Goal: Task Accomplishment & Management: Manage account settings

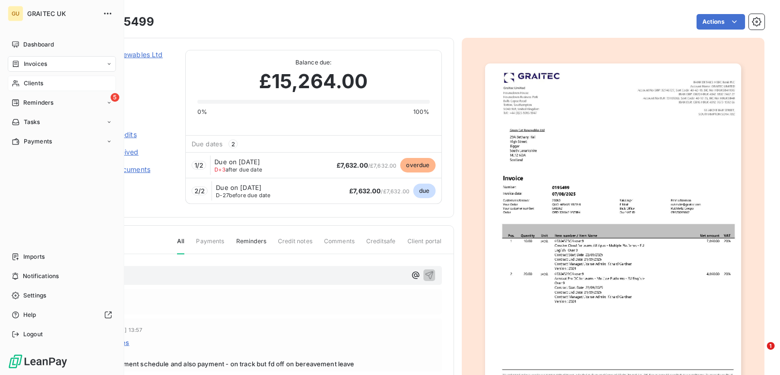
click at [35, 81] on span "Clients" at bounding box center [33, 83] width 19 height 9
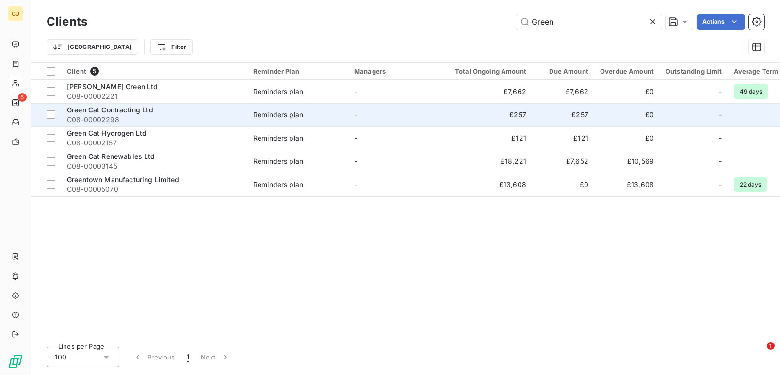
click at [117, 106] on span "Green Cat Contracting Ltd" at bounding box center [110, 110] width 86 height 8
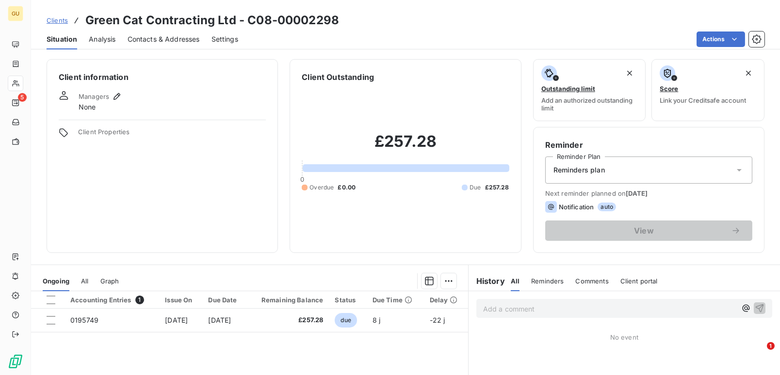
click at [80, 46] on div "Situation Analysis Contacts & Addresses Settings Actions" at bounding box center [405, 39] width 749 height 20
click at [59, 21] on span "Clients" at bounding box center [57, 20] width 21 height 8
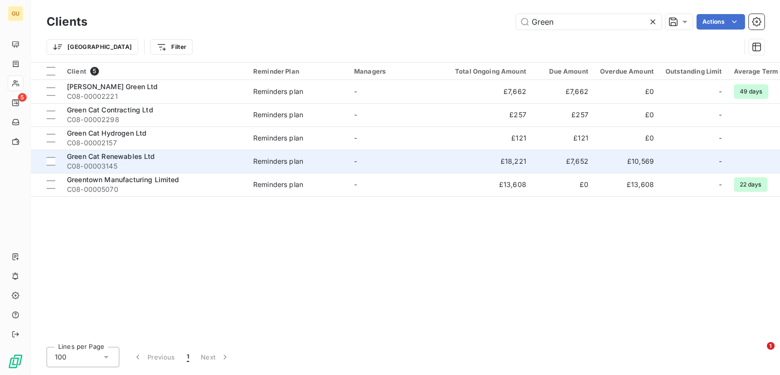
click at [107, 153] on span "Green Cat Renewables Ltd" at bounding box center [111, 156] width 88 height 8
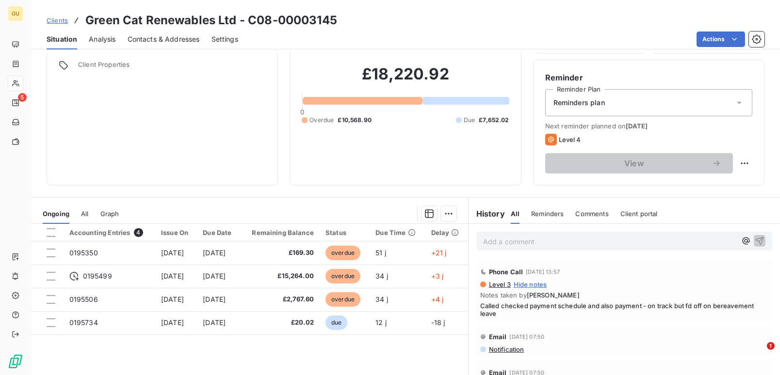
scroll to position [86, 0]
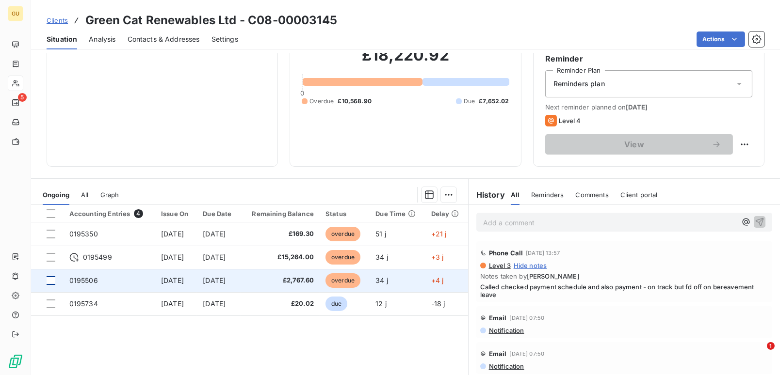
click at [54, 283] on div at bounding box center [51, 280] width 9 height 9
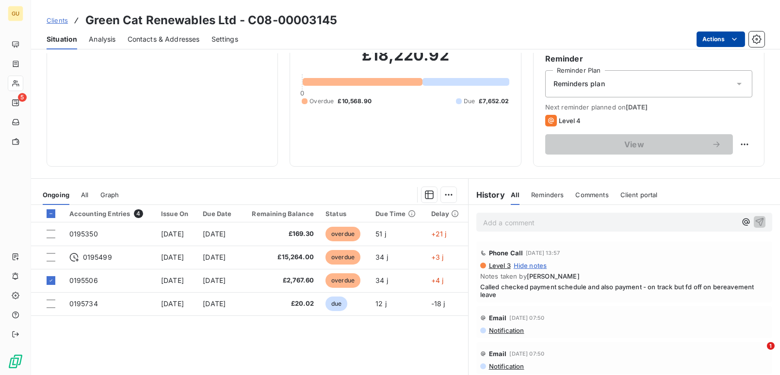
click at [711, 41] on html "GU 5 Clients Green Cat Renewables Ltd - C08-00003145 Situation Analysis Contact…" at bounding box center [390, 187] width 780 height 375
click at [89, 282] on html "GU 5 Clients Green Cat Renewables Ltd - C08-00003145 Situation Analysis Contact…" at bounding box center [390, 187] width 780 height 375
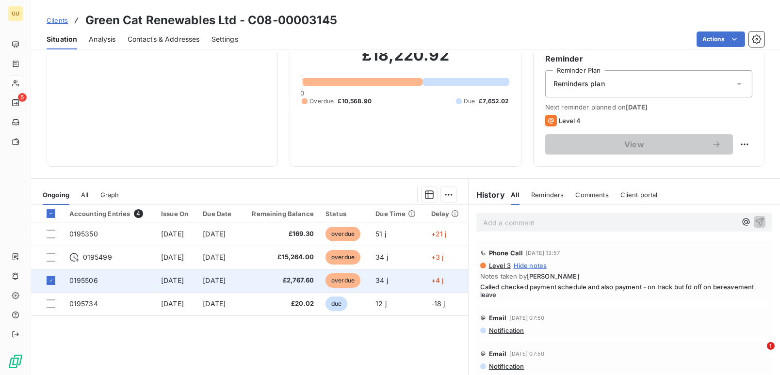
click at [87, 281] on span "0195506" at bounding box center [83, 280] width 29 height 8
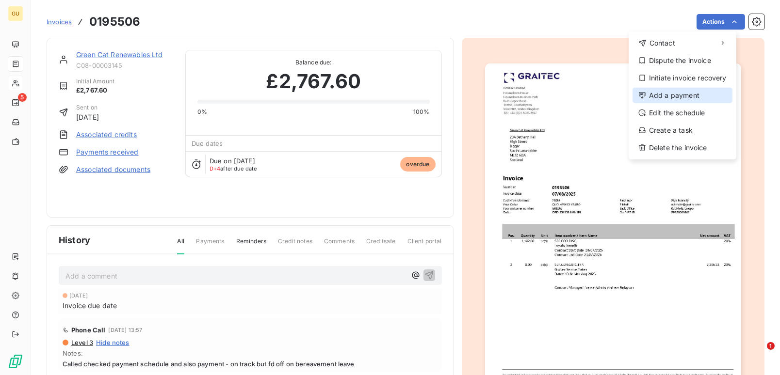
click at [677, 94] on div "Add a payment" at bounding box center [682, 96] width 100 height 16
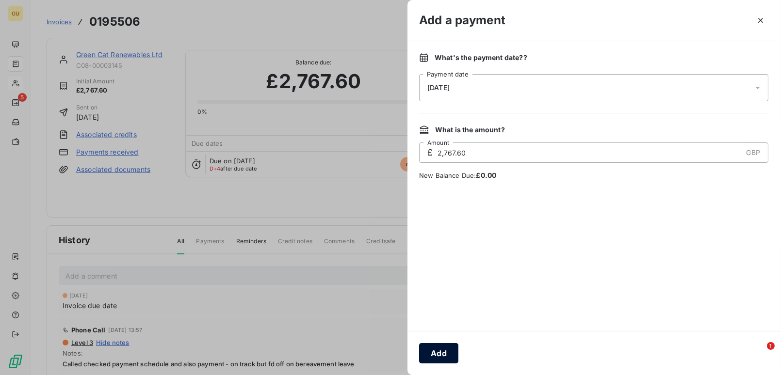
click at [436, 356] on button "Add" at bounding box center [438, 353] width 39 height 20
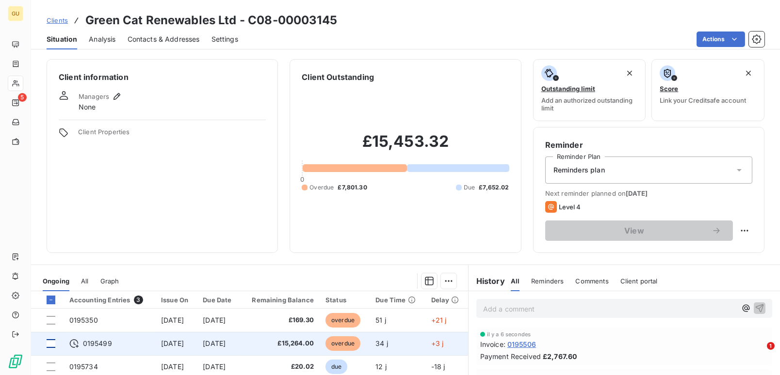
click at [51, 344] on div at bounding box center [51, 343] width 9 height 9
click at [97, 343] on span "0195499" at bounding box center [97, 344] width 29 height 10
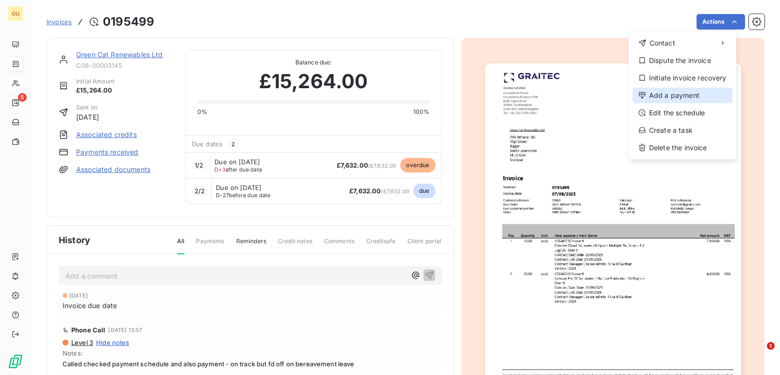
click at [687, 88] on div "Add a payment" at bounding box center [682, 96] width 100 height 16
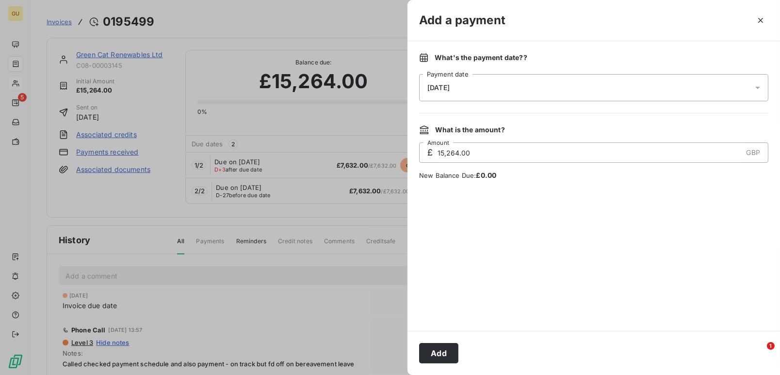
click at [488, 153] on input "15,264.00" at bounding box center [589, 152] width 306 height 19
drag, startPoint x: 487, startPoint y: 153, endPoint x: 439, endPoint y: 153, distance: 48.0
click at [439, 153] on input "15,264.00" at bounding box center [589, 152] width 306 height 19
type input "7,632.00"
click at [438, 345] on button "Add" at bounding box center [438, 353] width 39 height 20
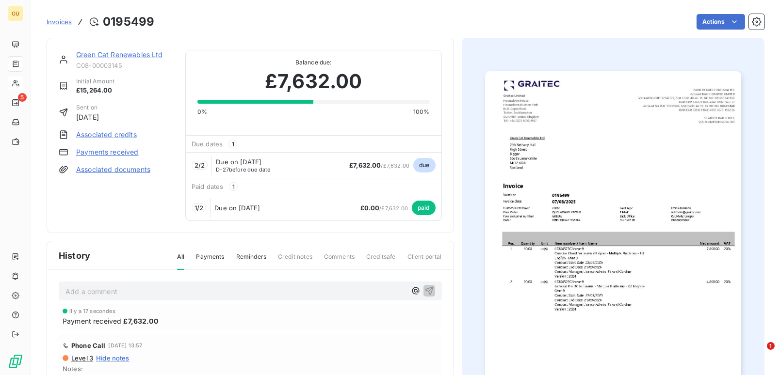
click at [89, 52] on link "Green Cat Renewables Ltd" at bounding box center [119, 54] width 87 height 8
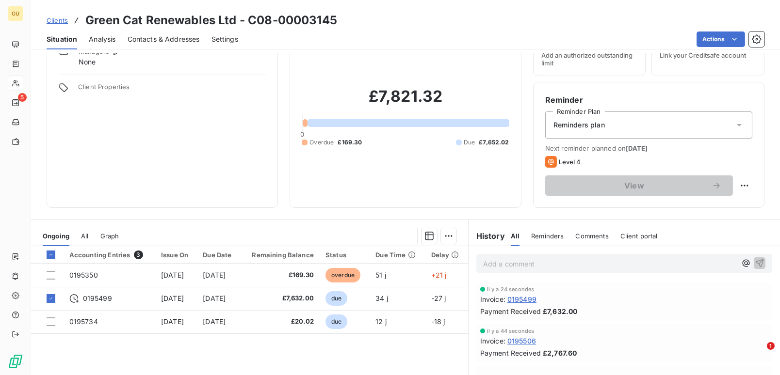
scroll to position [65, 0]
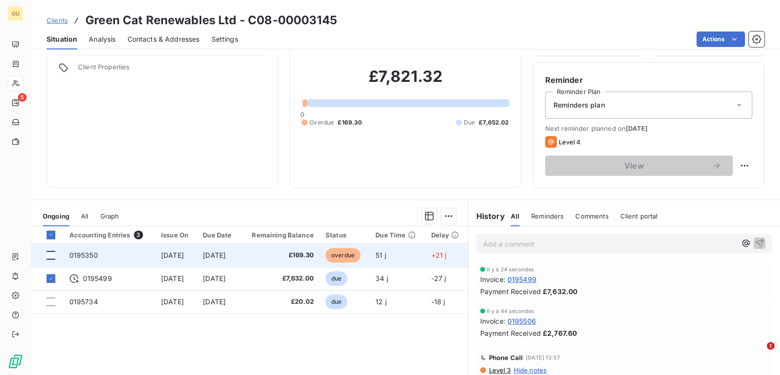
click at [52, 257] on div at bounding box center [51, 255] width 9 height 9
click at [89, 254] on span "0195350" at bounding box center [83, 255] width 29 height 8
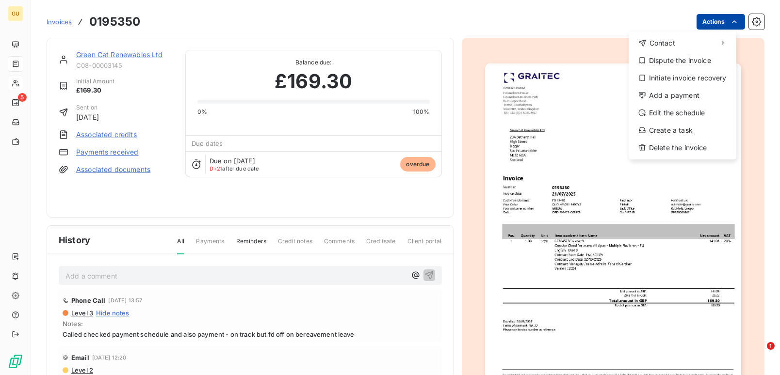
click at [699, 24] on html "GU 5 Invoices 0195350 Actions Contact Dispute the invoice Initiate invoice reco…" at bounding box center [390, 187] width 780 height 375
click at [653, 97] on div "Add a payment" at bounding box center [682, 96] width 100 height 16
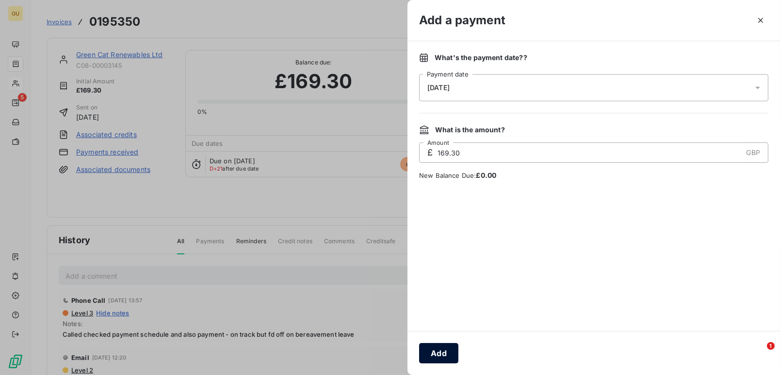
click at [441, 354] on button "Add" at bounding box center [438, 353] width 39 height 20
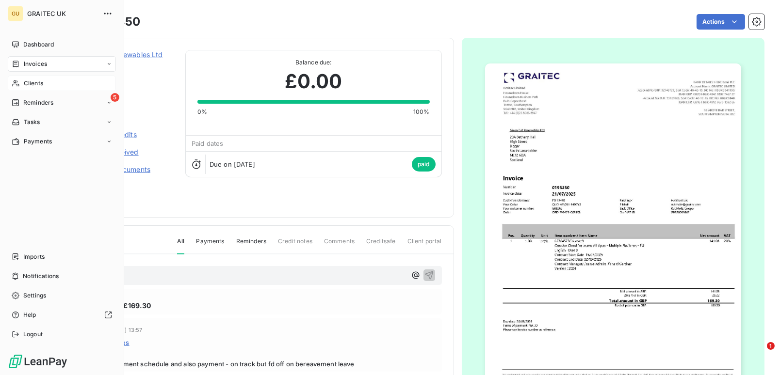
click at [28, 86] on span "Clients" at bounding box center [33, 83] width 19 height 9
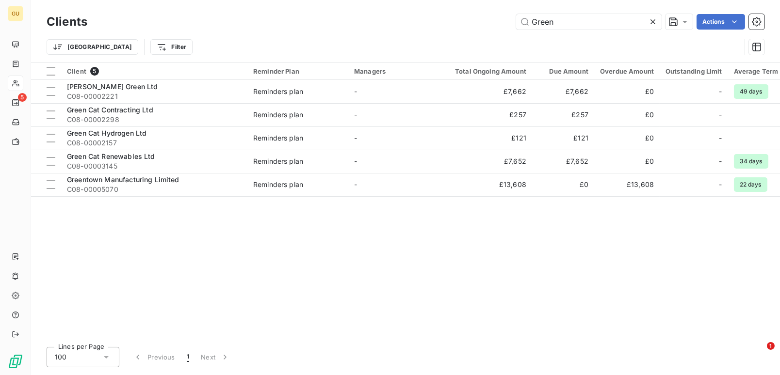
drag, startPoint x: 571, startPoint y: 23, endPoint x: 479, endPoint y: 15, distance: 92.0
click at [479, 15] on div "Green Actions" at bounding box center [431, 22] width 665 height 16
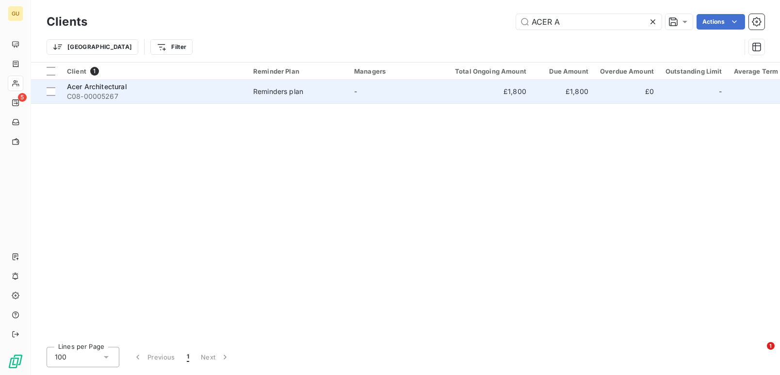
type input "ACER A"
click at [121, 83] on span "Acer Architectural" at bounding box center [97, 86] width 60 height 8
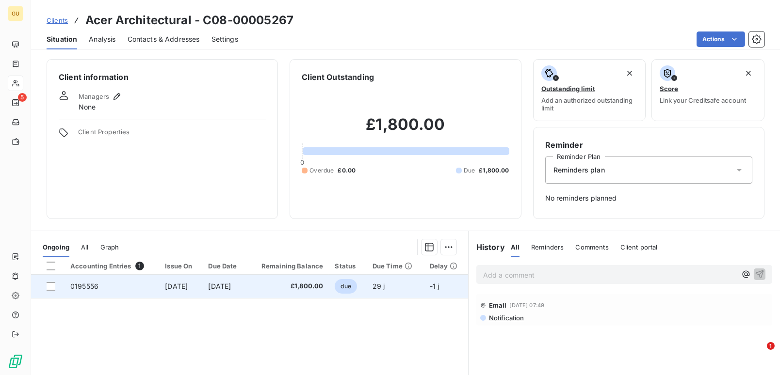
click at [87, 287] on span "0195556" at bounding box center [84, 286] width 28 height 8
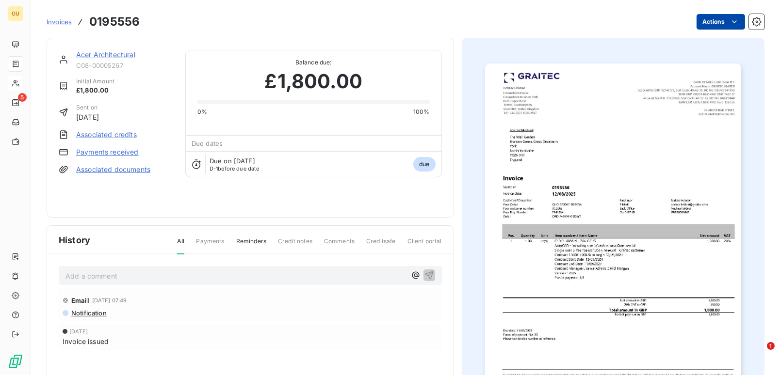
click at [716, 15] on html "GU 5 Invoices 0195556 Actions Acer Architectural C08-00005267 Initial Amount £1…" at bounding box center [390, 187] width 780 height 375
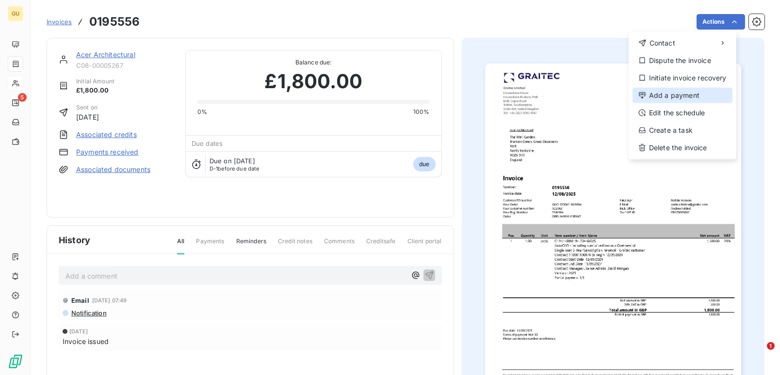
click at [663, 95] on div "Add a payment" at bounding box center [682, 96] width 100 height 16
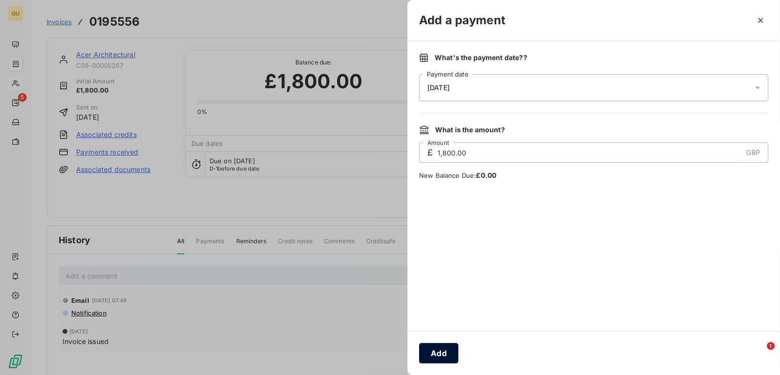
click at [434, 349] on button "Add" at bounding box center [438, 353] width 39 height 20
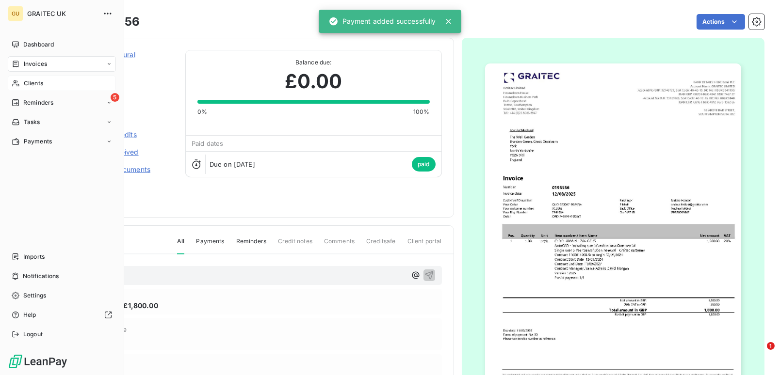
click at [35, 83] on span "Clients" at bounding box center [33, 83] width 19 height 9
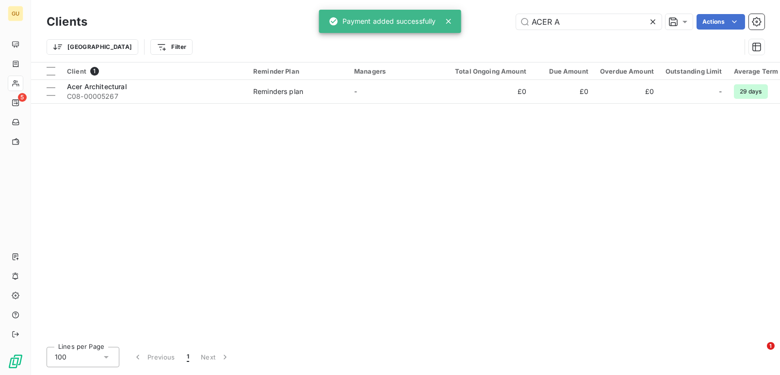
drag, startPoint x: 579, startPoint y: 20, endPoint x: 453, endPoint y: 10, distance: 127.0
click at [453, 10] on div "GU 5 Clients ACER A Actions Trier Filter Client 1 Reminder Plan Managers Total …" at bounding box center [390, 187] width 780 height 375
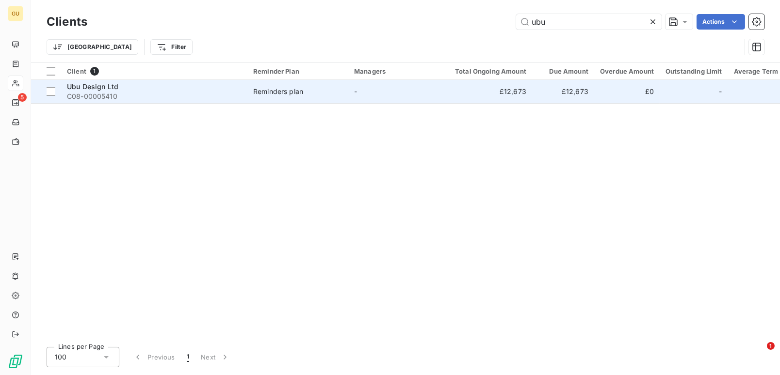
type input "ubu"
click at [101, 95] on span "C08-00005410" at bounding box center [154, 97] width 175 height 10
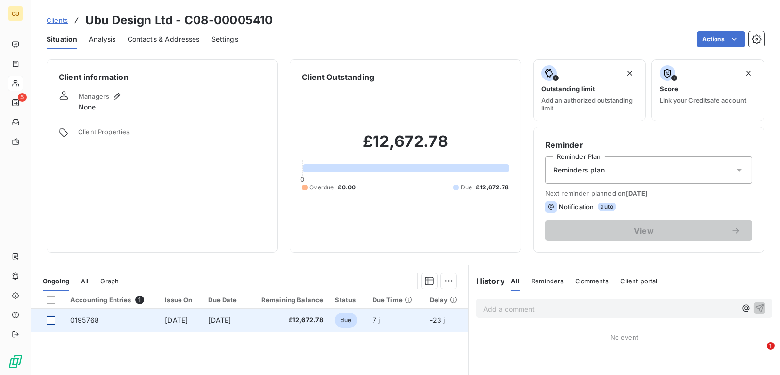
click at [52, 318] on div at bounding box center [51, 320] width 9 height 9
click at [86, 321] on span "0195768" at bounding box center [84, 320] width 29 height 8
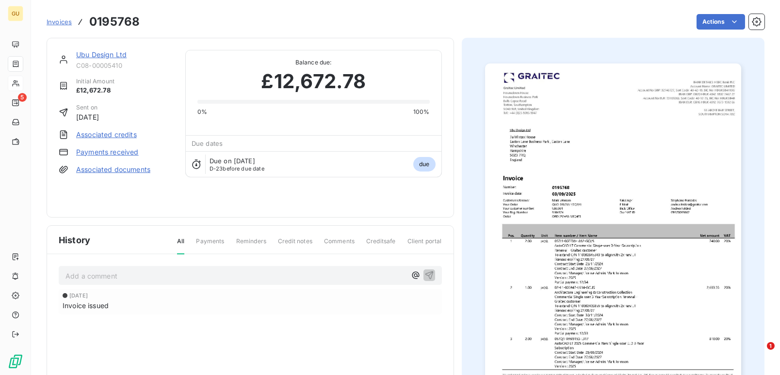
click at [685, 20] on div "Actions" at bounding box center [457, 22] width 613 height 16
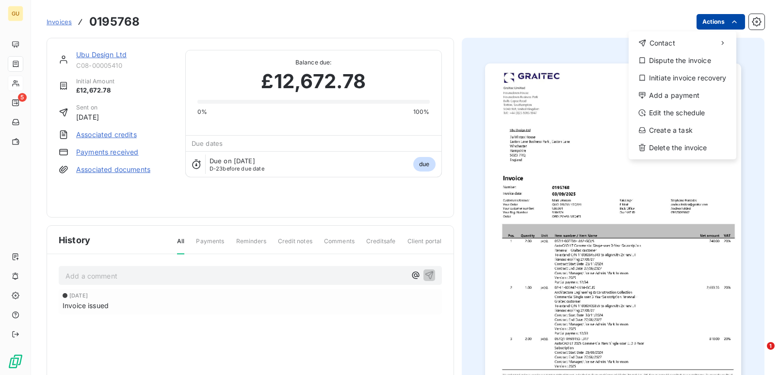
click at [697, 23] on html "GU 5 Invoices 0195768 Actions Contact Dispute the invoice Initiate invoice reco…" at bounding box center [390, 187] width 780 height 375
click at [662, 98] on div "Add a payment" at bounding box center [682, 96] width 100 height 16
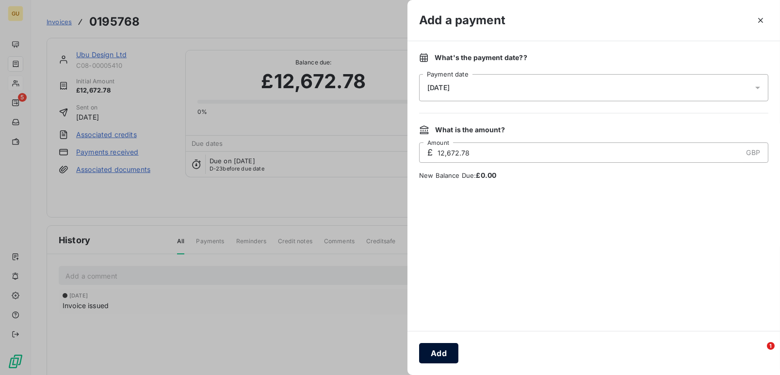
click at [446, 347] on button "Add" at bounding box center [438, 353] width 39 height 20
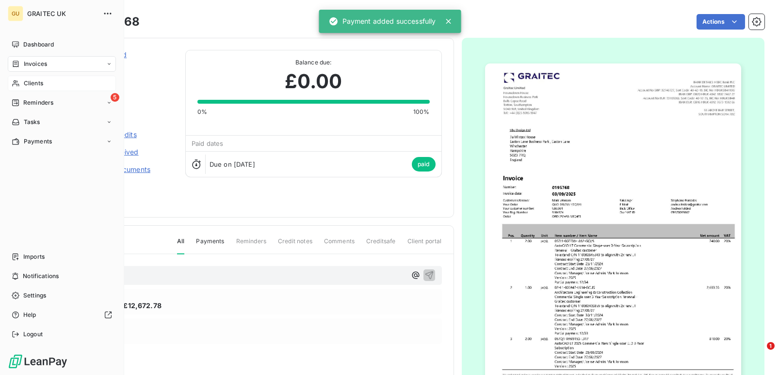
click at [35, 84] on span "Clients" at bounding box center [33, 83] width 19 height 9
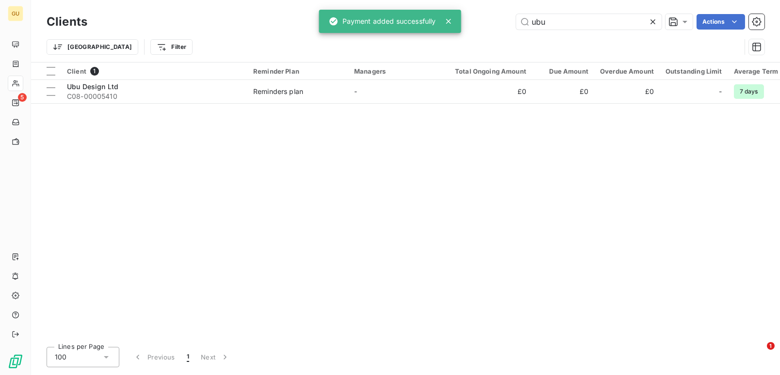
drag, startPoint x: 545, startPoint y: 22, endPoint x: 476, endPoint y: 16, distance: 69.6
click at [476, 16] on div "ubu Actions" at bounding box center [431, 22] width 665 height 16
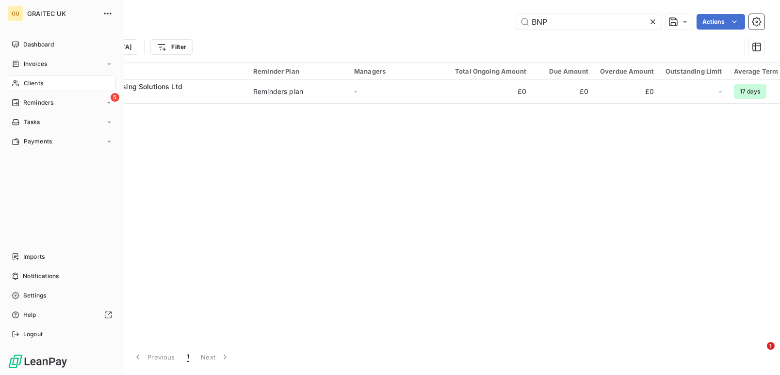
click at [33, 82] on span "Clients" at bounding box center [33, 83] width 19 height 9
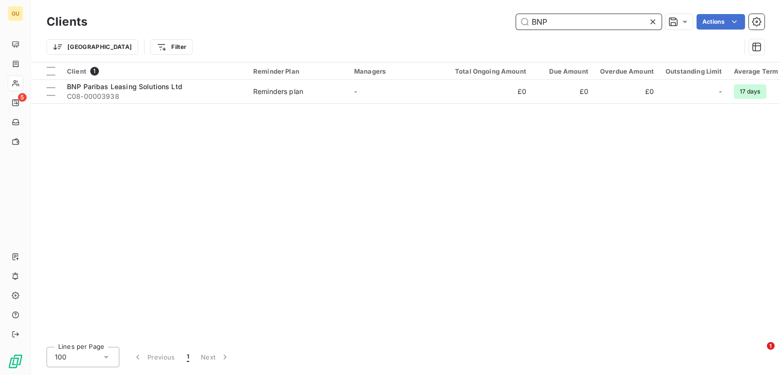
drag, startPoint x: 561, startPoint y: 25, endPoint x: 464, endPoint y: 16, distance: 97.4
click at [464, 16] on div "BNP Actions" at bounding box center [431, 22] width 665 height 16
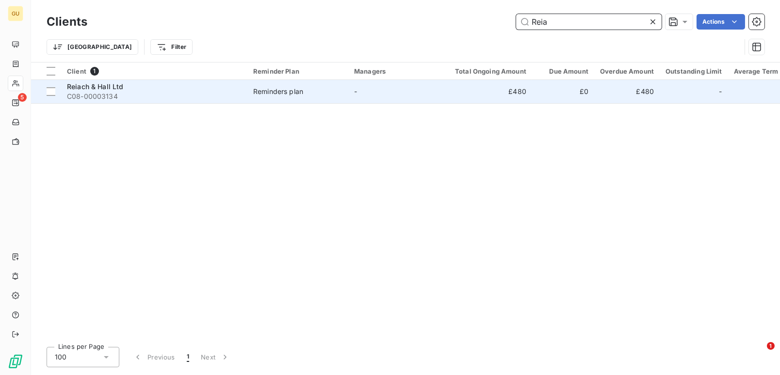
type input "Reia"
click at [86, 89] on span "Reiach & Hall Ltd" at bounding box center [95, 86] width 57 height 8
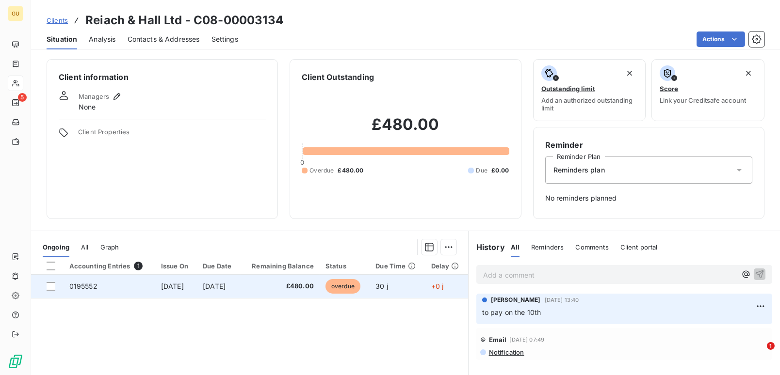
click at [88, 282] on span "0195552" at bounding box center [83, 286] width 28 height 8
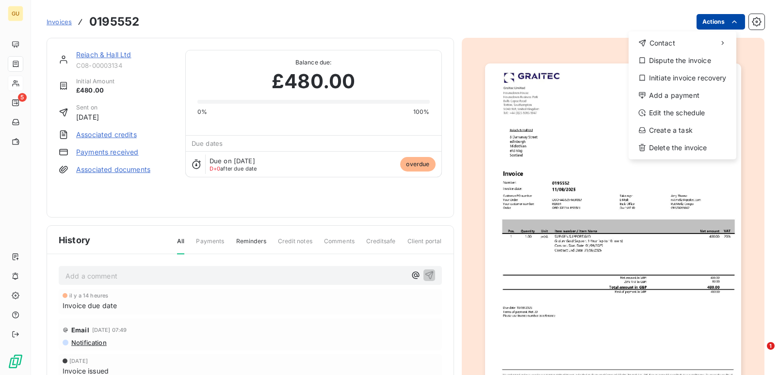
click at [703, 20] on html "GU 5 Invoices 0195552 Actions Contact Dispute the invoice Initiate invoice reco…" at bounding box center [390, 187] width 780 height 375
click at [660, 94] on div "Add a payment" at bounding box center [682, 96] width 100 height 16
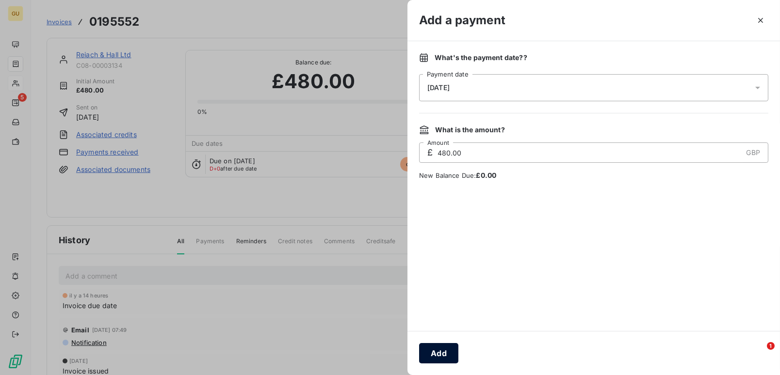
click at [446, 349] on button "Add" at bounding box center [438, 353] width 39 height 20
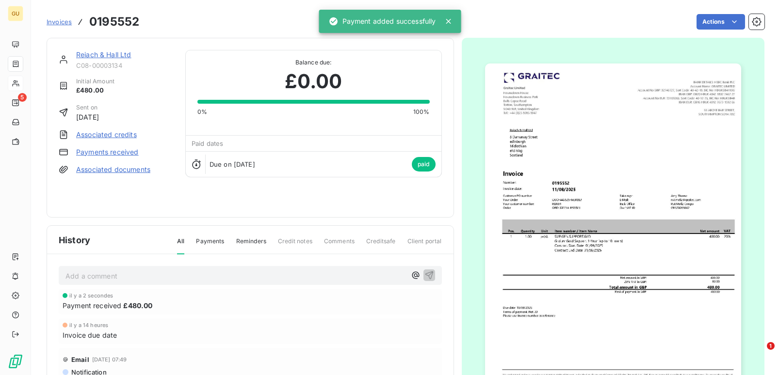
click at [54, 19] on span "Invoices" at bounding box center [59, 22] width 25 height 8
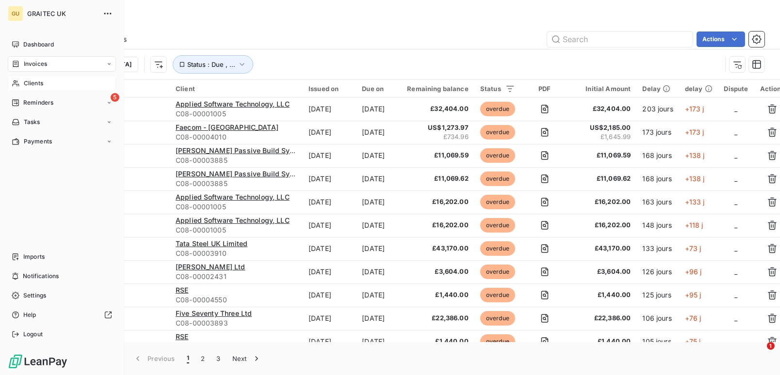
click at [21, 84] on div "Clients" at bounding box center [62, 84] width 108 height 16
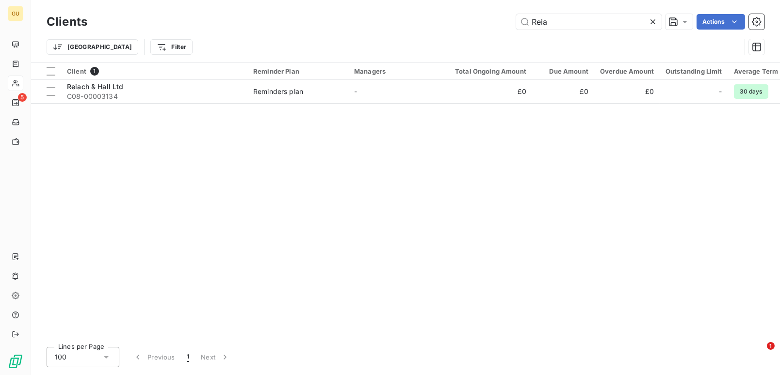
drag, startPoint x: 552, startPoint y: 23, endPoint x: 496, endPoint y: 17, distance: 56.6
click at [496, 17] on div "Reia Actions" at bounding box center [431, 22] width 665 height 16
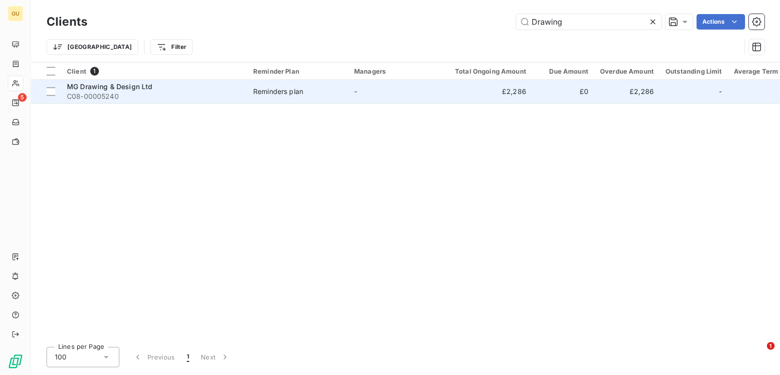
type input "Drawing"
click at [134, 93] on span "C08-00005240" at bounding box center [154, 97] width 175 height 10
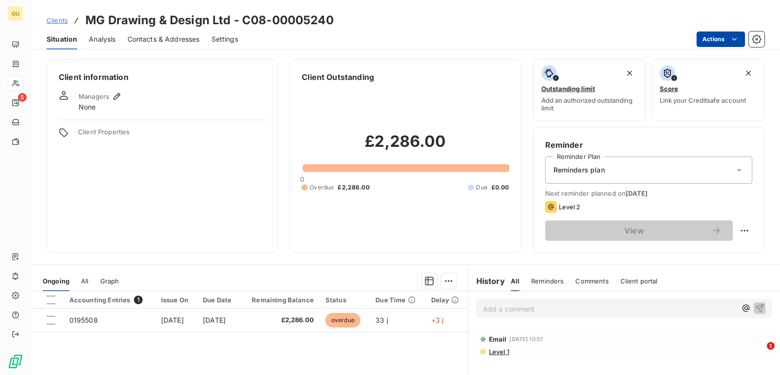
click at [708, 37] on html "GU 5 Clients MG Drawing & Design Ltd - C08-00005240 Situation Analysis Contacts…" at bounding box center [390, 187] width 780 height 375
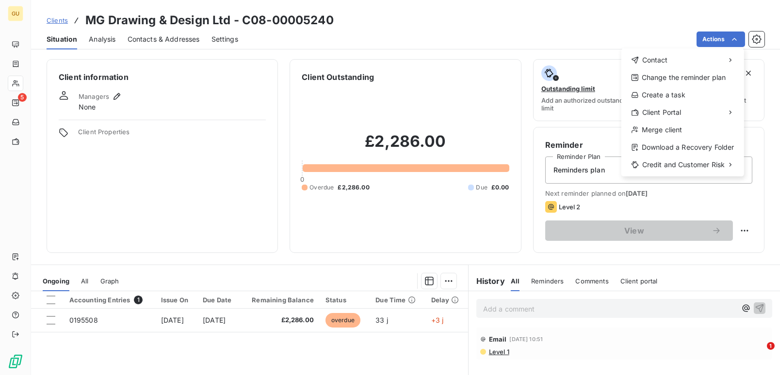
click at [93, 317] on html "GU 5 Clients MG Drawing & Design Ltd - C08-00005240 Situation Analysis Contacts…" at bounding box center [390, 187] width 780 height 375
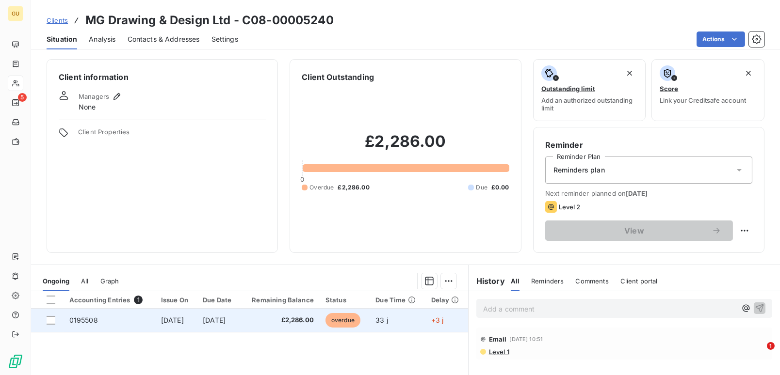
click at [89, 318] on span "0195508" at bounding box center [83, 320] width 29 height 8
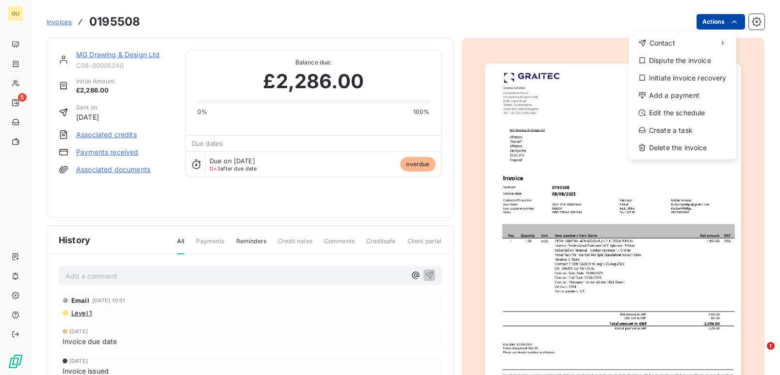
click at [712, 16] on html "GU 5 Invoices 0195508 Actions Contact Dispute the invoice Initiate invoice reco…" at bounding box center [390, 187] width 780 height 375
click at [668, 98] on div "Add a payment" at bounding box center [682, 96] width 100 height 16
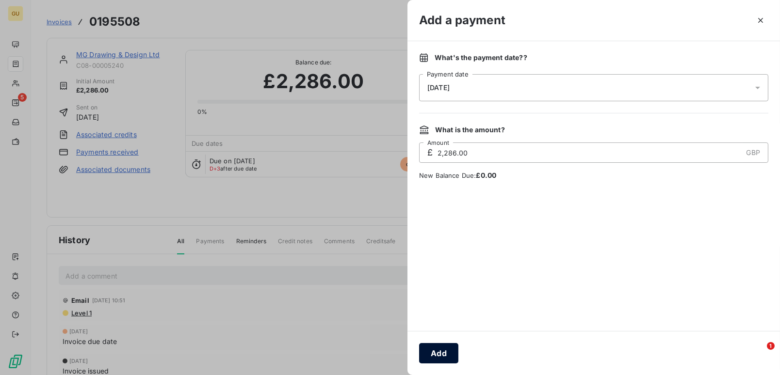
click at [438, 353] on button "Add" at bounding box center [438, 353] width 39 height 20
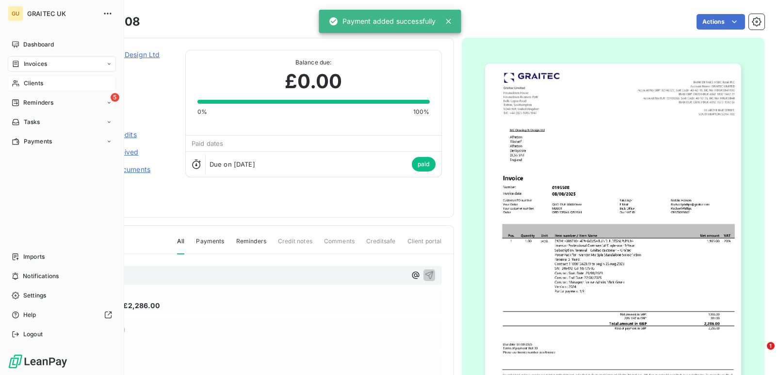
click at [38, 85] on span "Clients" at bounding box center [33, 83] width 19 height 9
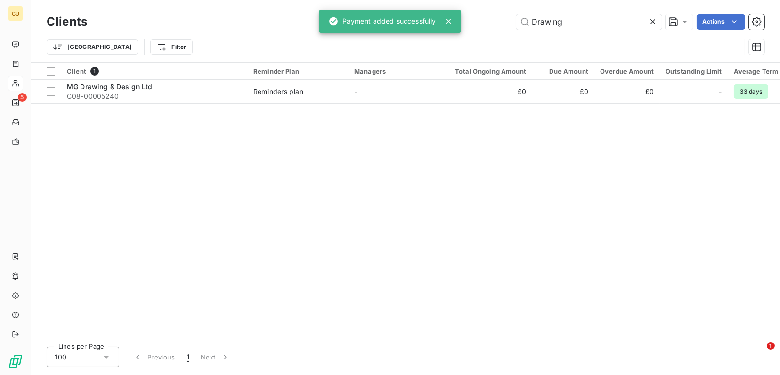
drag, startPoint x: 580, startPoint y: 23, endPoint x: 435, endPoint y: 10, distance: 145.1
click at [435, 10] on div "GU 5 Clients Drawing Actions Trier Filter Client 1 Reminder Plan Managers Total…" at bounding box center [390, 187] width 780 height 375
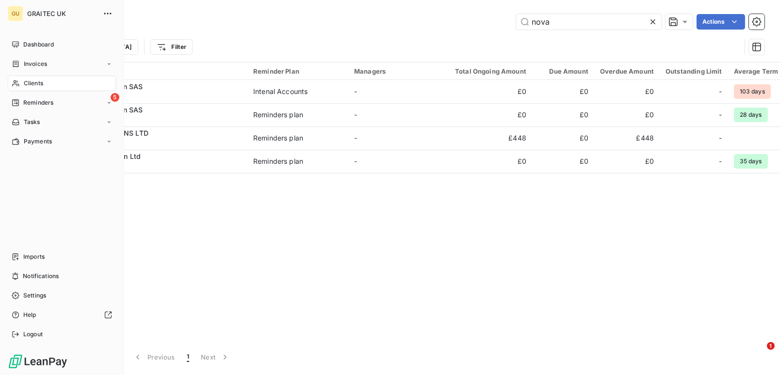
click at [27, 81] on span "Clients" at bounding box center [33, 83] width 19 height 9
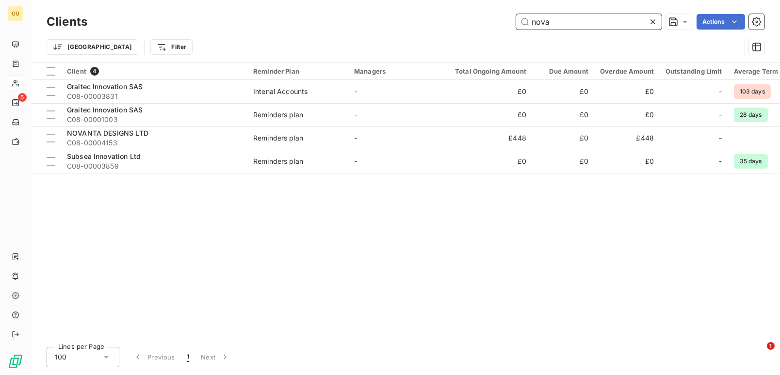
click at [559, 23] on input "nova" at bounding box center [588, 22] width 145 height 16
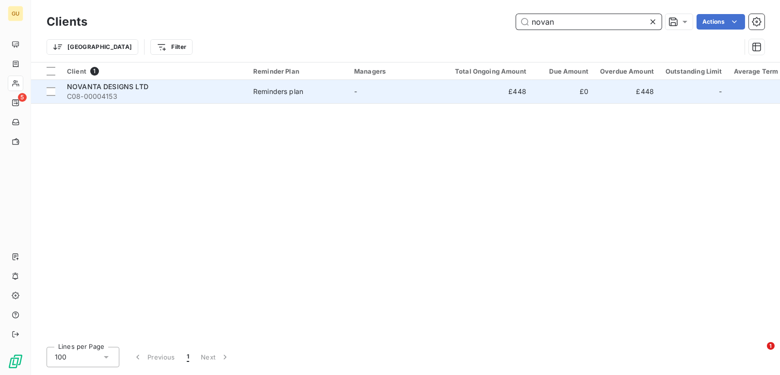
type input "novan"
click at [133, 93] on span "C08-00004153" at bounding box center [154, 97] width 175 height 10
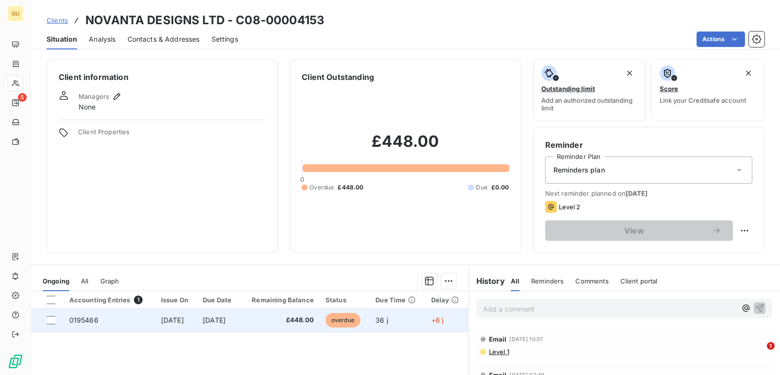
click at [99, 322] on td "0195466" at bounding box center [110, 320] width 92 height 23
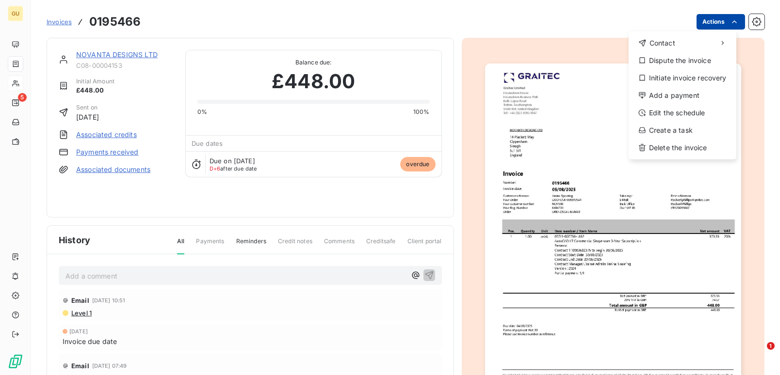
click at [702, 22] on html "GU 5 Invoices 0195466 Actions Contact Dispute the invoice Initiate invoice reco…" at bounding box center [390, 187] width 780 height 375
click at [663, 97] on div "Add a payment" at bounding box center [682, 96] width 100 height 16
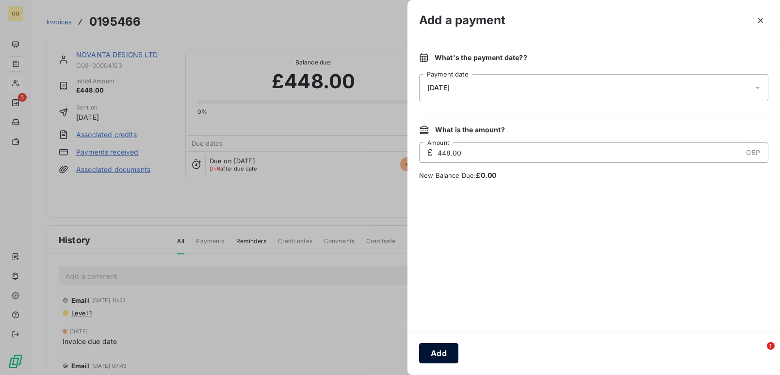
click at [435, 348] on button "Add" at bounding box center [438, 353] width 39 height 20
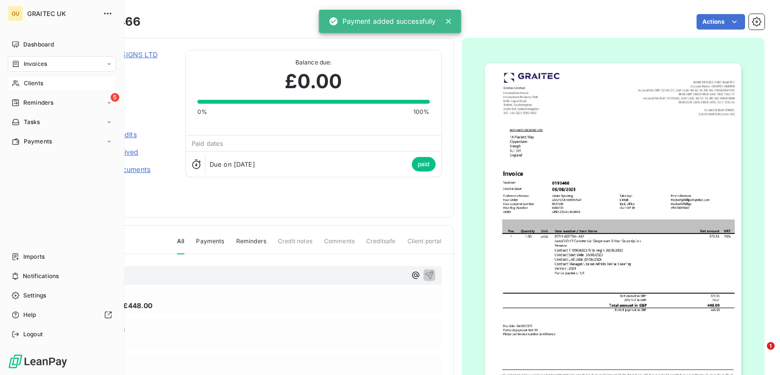
drag, startPoint x: 28, startPoint y: 85, endPoint x: 38, endPoint y: 85, distance: 10.2
click at [28, 85] on span "Clients" at bounding box center [33, 83] width 19 height 9
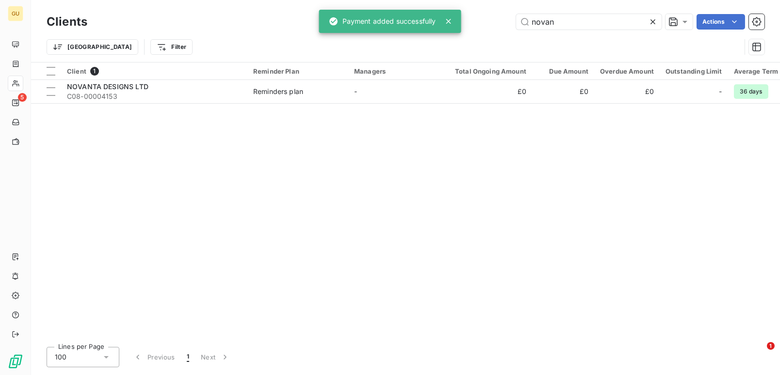
drag, startPoint x: 574, startPoint y: 22, endPoint x: 485, endPoint y: 24, distance: 88.3
click at [493, 16] on div "novan Actions" at bounding box center [431, 22] width 665 height 16
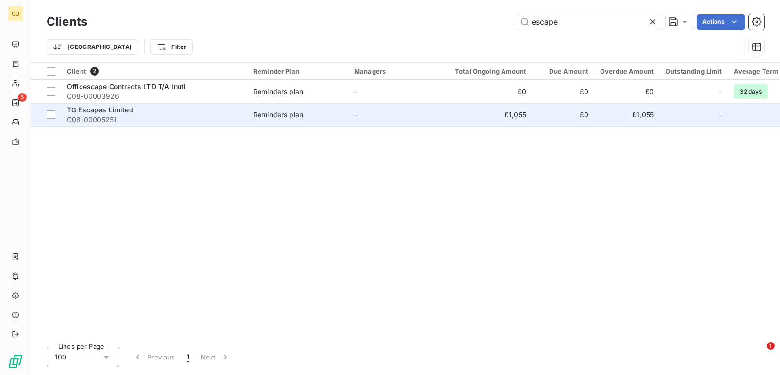
type input "escape"
click at [119, 106] on span "TG Escapes Limited" at bounding box center [100, 110] width 66 height 8
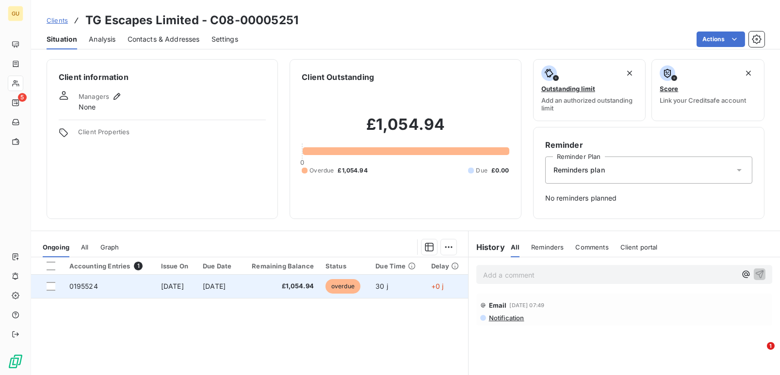
click at [75, 284] on span "0195524" at bounding box center [83, 286] width 29 height 8
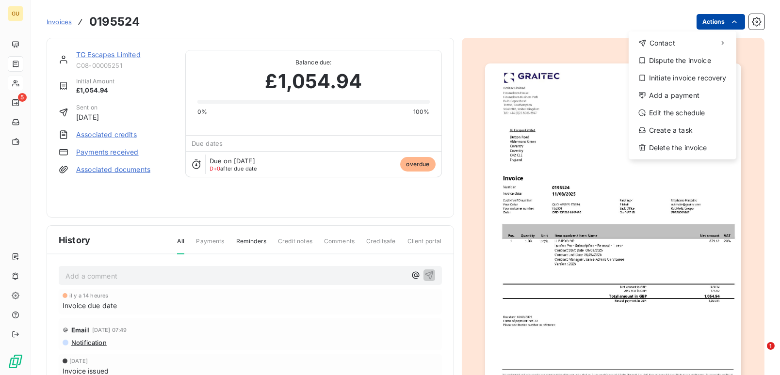
click at [701, 25] on html "GU 5 Invoices 0195524 Actions Contact Dispute the invoice Initiate invoice reco…" at bounding box center [390, 187] width 780 height 375
click at [667, 98] on div "Add a payment" at bounding box center [682, 96] width 100 height 16
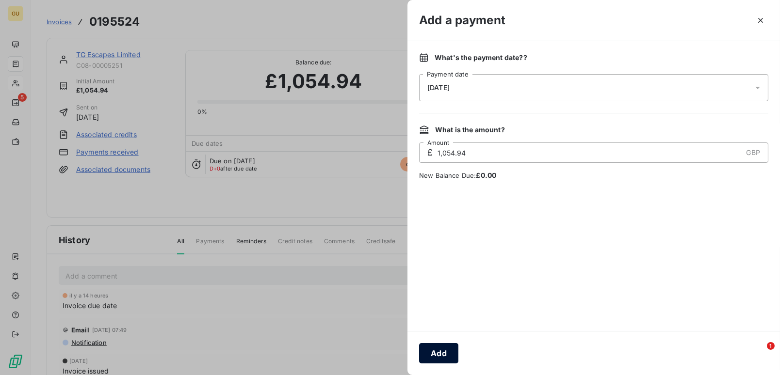
drag, startPoint x: 435, startPoint y: 354, endPoint x: 451, endPoint y: 339, distance: 21.3
click at [436, 354] on button "Add" at bounding box center [438, 353] width 39 height 20
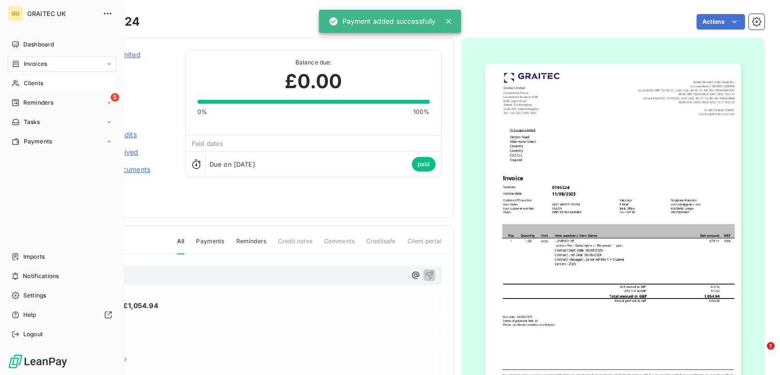
click at [33, 85] on span "Clients" at bounding box center [33, 83] width 19 height 9
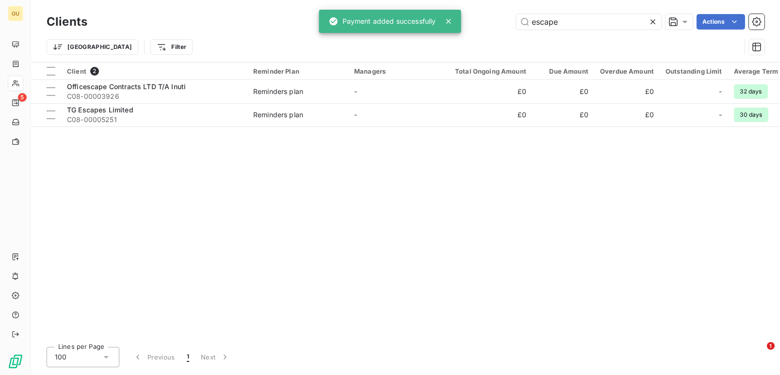
drag, startPoint x: 572, startPoint y: 23, endPoint x: 436, endPoint y: 4, distance: 137.0
click at [436, 4] on div "Clients escape Actions Trier Filter" at bounding box center [405, 31] width 749 height 62
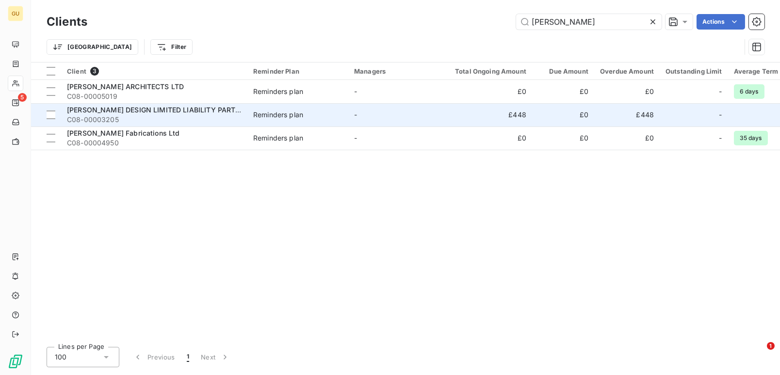
type input "owen"
click at [97, 113] on span "OWEN CLARKE DESIGN LIMITED LIABILITY PARTNERSHIP" at bounding box center [166, 110] width 198 height 8
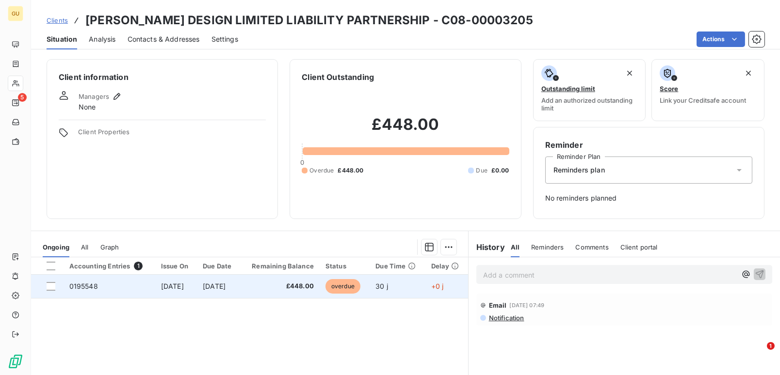
click at [83, 287] on span "0195548" at bounding box center [83, 286] width 29 height 8
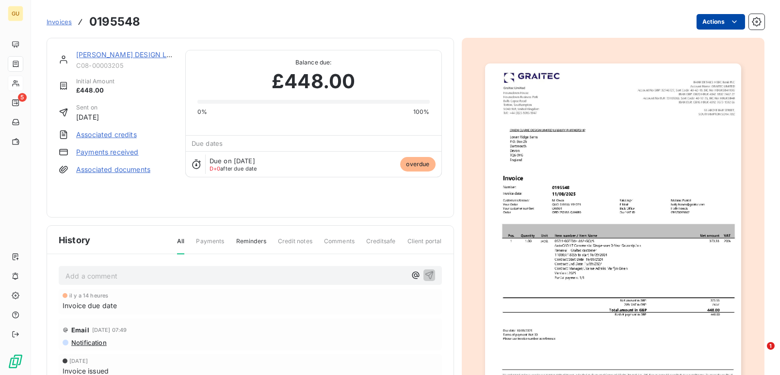
click at [704, 19] on html "GU 5 Invoices 0195548 Actions OWEN CLARKE DESIGN LIMITED LIABILITY PARTNERSHIP …" at bounding box center [390, 187] width 780 height 375
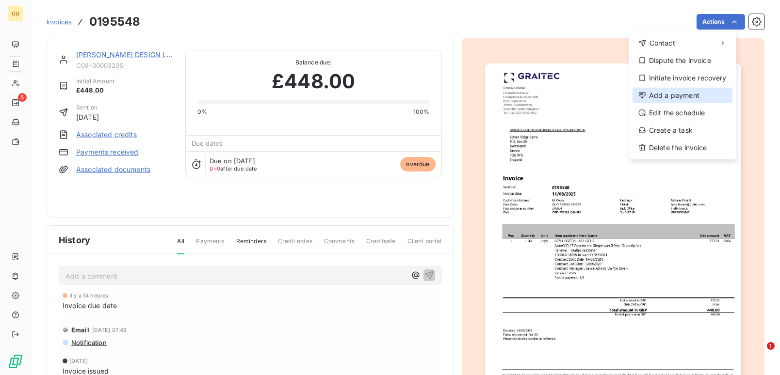
click at [669, 97] on div "Add a payment" at bounding box center [682, 96] width 100 height 16
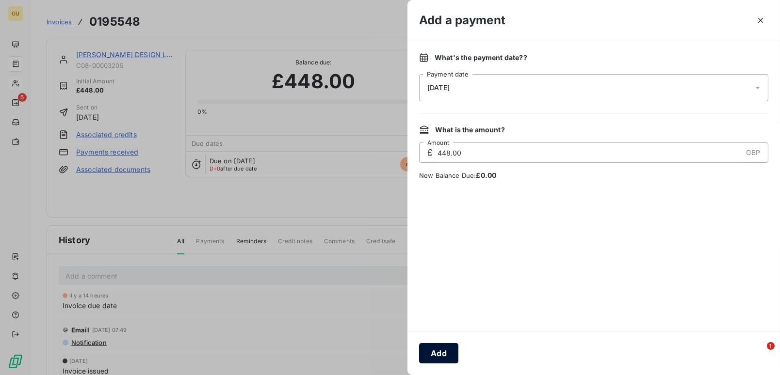
click at [446, 347] on button "Add" at bounding box center [438, 353] width 39 height 20
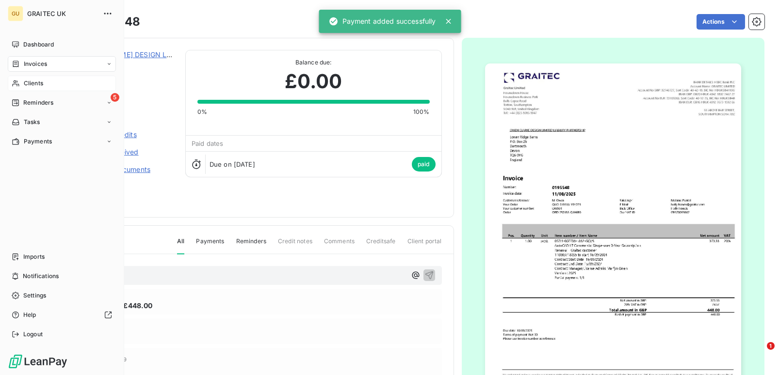
drag, startPoint x: 30, startPoint y: 78, endPoint x: 309, endPoint y: 104, distance: 280.5
click at [30, 78] on div "Clients" at bounding box center [62, 84] width 108 height 16
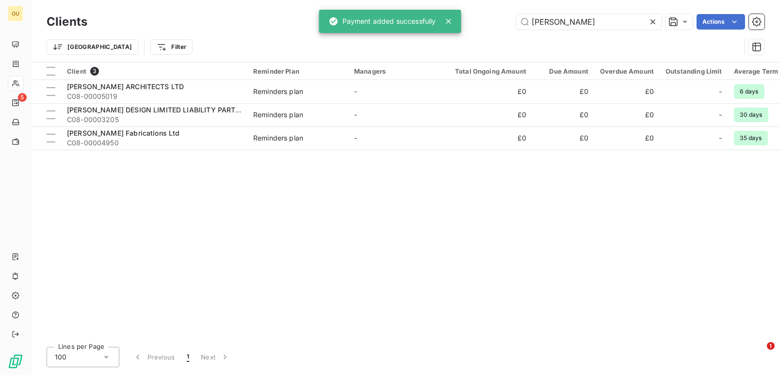
drag, startPoint x: 584, startPoint y: 27, endPoint x: 443, endPoint y: 12, distance: 141.4
click at [443, 11] on div "GU 5 Clients owen Actions Trier Filter Client 3 Reminder Plan Managers Total On…" at bounding box center [390, 187] width 780 height 375
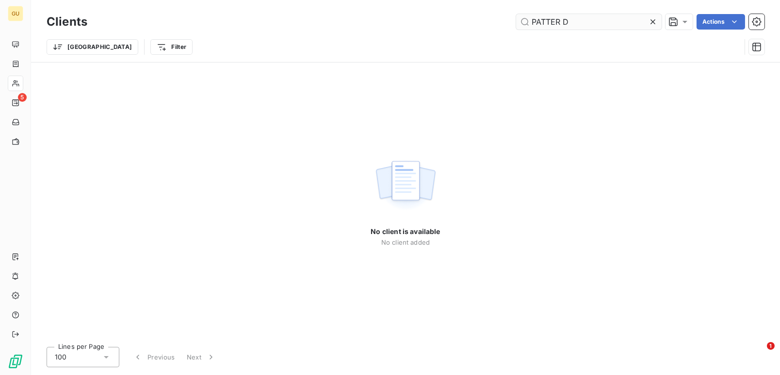
click at [615, 16] on input "PATTER D" at bounding box center [588, 22] width 145 height 16
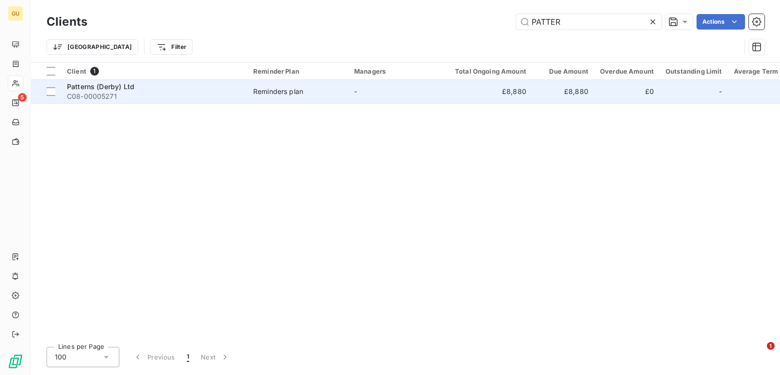
type input "PATTER"
click at [119, 88] on span "Patterns (Derby) Ltd" at bounding box center [100, 86] width 67 height 8
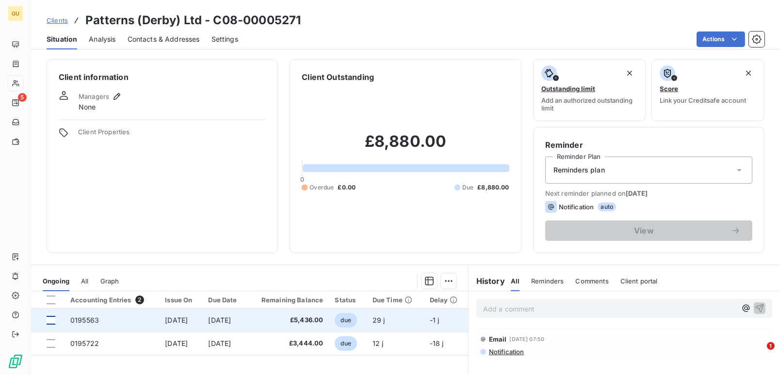
click at [52, 318] on div at bounding box center [51, 320] width 9 height 9
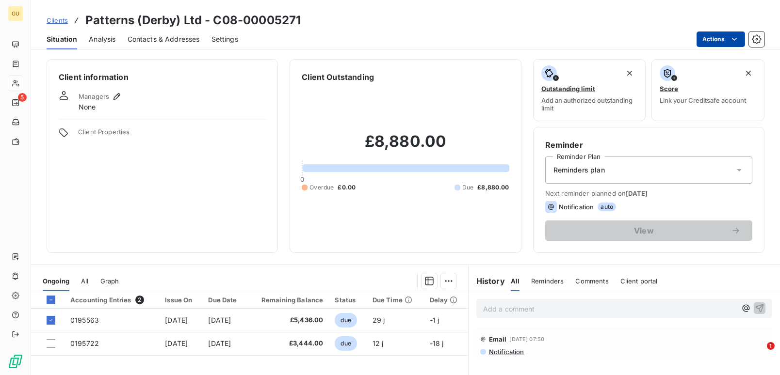
click at [718, 46] on html "GU 5 Clients Patterns (Derby) Ltd - C08-00005271 Situation Analysis Contacts & …" at bounding box center [390, 187] width 780 height 375
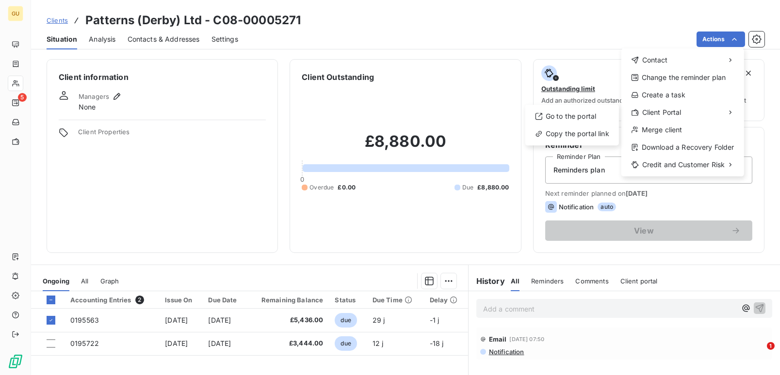
click at [79, 320] on html "GU 5 Clients Patterns (Derby) Ltd - C08-00005271 Situation Analysis Contacts & …" at bounding box center [390, 187] width 780 height 375
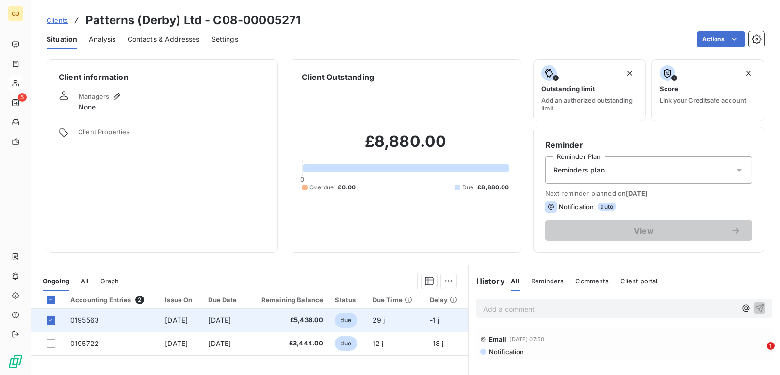
click at [87, 319] on span "0195563" at bounding box center [84, 320] width 29 height 8
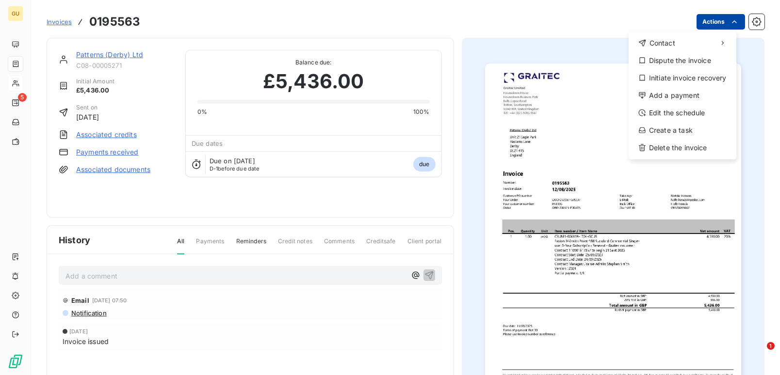
click at [710, 16] on html "GU 5 Invoices 0195563 Actions Contact Dispute the invoice Initiate invoice reco…" at bounding box center [390, 187] width 780 height 375
click at [677, 90] on div "Add a payment" at bounding box center [682, 96] width 100 height 16
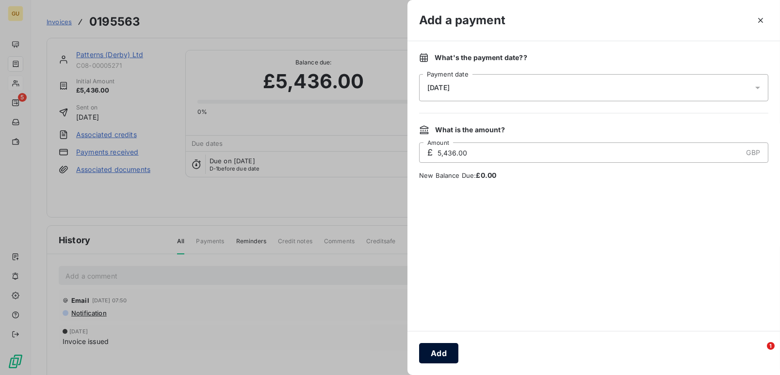
click at [435, 351] on button "Add" at bounding box center [438, 353] width 39 height 20
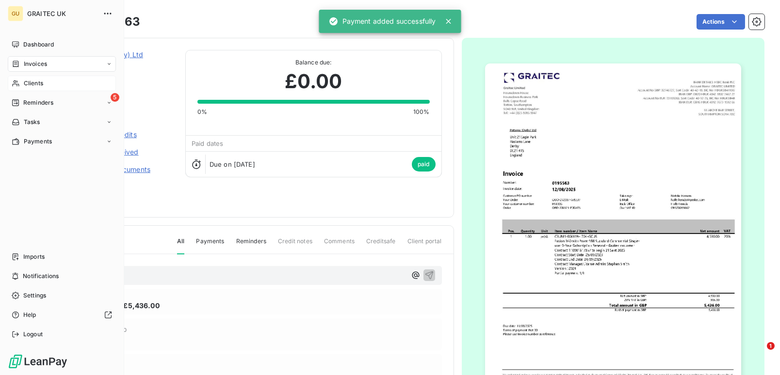
drag, startPoint x: 29, startPoint y: 85, endPoint x: 211, endPoint y: 98, distance: 182.3
click at [29, 85] on span "Clients" at bounding box center [33, 83] width 19 height 9
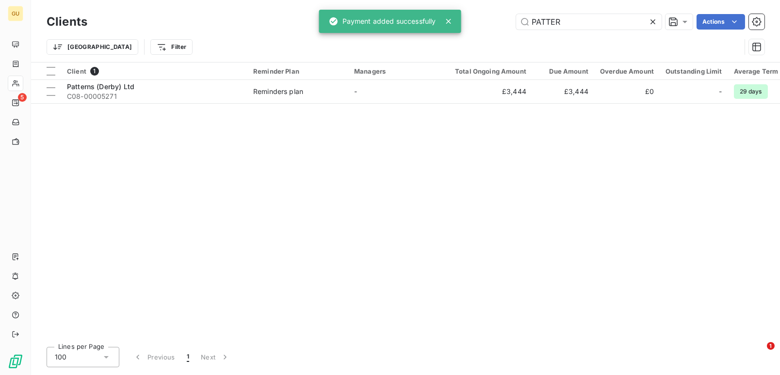
drag, startPoint x: 567, startPoint y: 26, endPoint x: 475, endPoint y: 16, distance: 92.8
click at [475, 16] on div "PATTER Actions" at bounding box center [431, 22] width 665 height 16
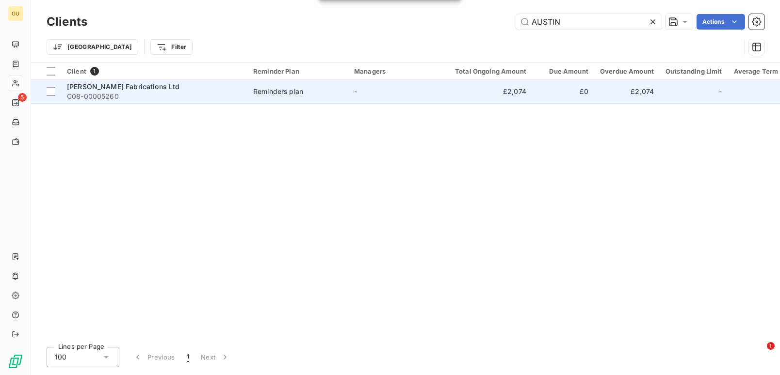
type input "AUSTIN"
click at [109, 91] on div "[PERSON_NAME] Fabrications Ltd" at bounding box center [154, 87] width 175 height 10
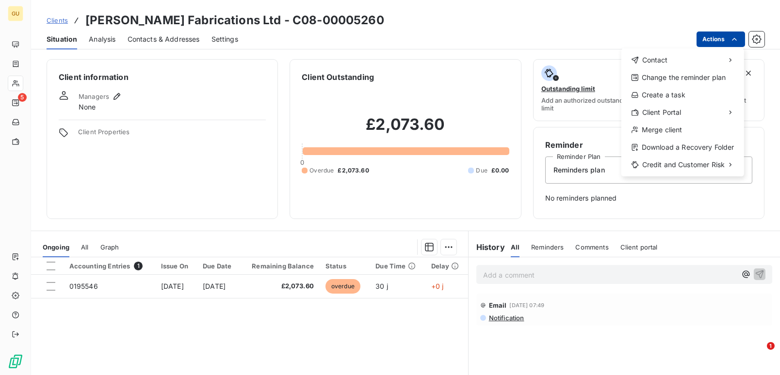
click at [705, 37] on html "GU 5 Clients Austin-Divall Fabrications Ltd - C08-00005260 Situation Analysis C…" at bounding box center [390, 187] width 780 height 375
click at [87, 284] on html "GU 5 Clients Austin-Divall Fabrications Ltd - C08-00005260 Situation Analysis C…" at bounding box center [390, 187] width 780 height 375
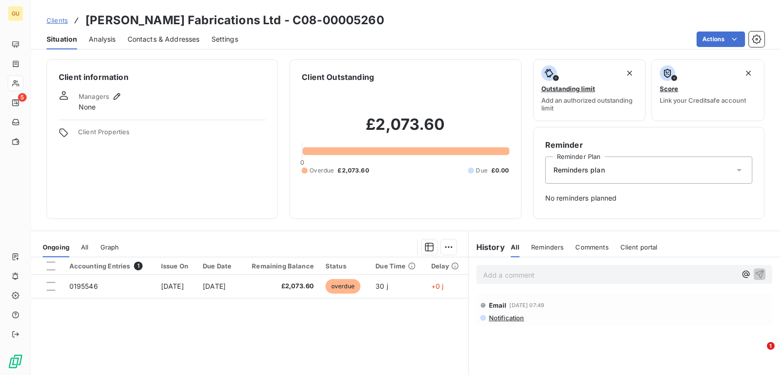
click at [87, 284] on span "0195546" at bounding box center [83, 286] width 29 height 8
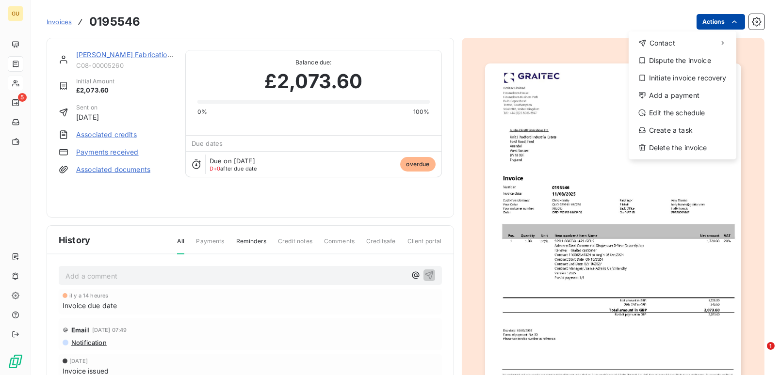
click at [705, 20] on html "GU 5 Invoices 0195546 Actions Contact Dispute the invoice Initiate invoice reco…" at bounding box center [390, 187] width 780 height 375
click at [666, 92] on div "Add a payment" at bounding box center [682, 96] width 100 height 16
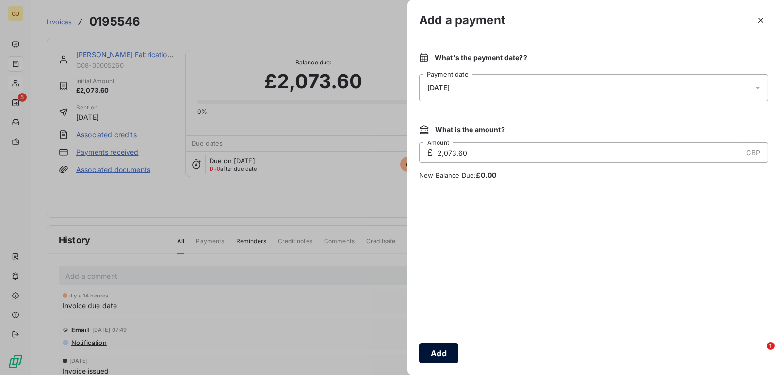
click at [442, 350] on button "Add" at bounding box center [438, 353] width 39 height 20
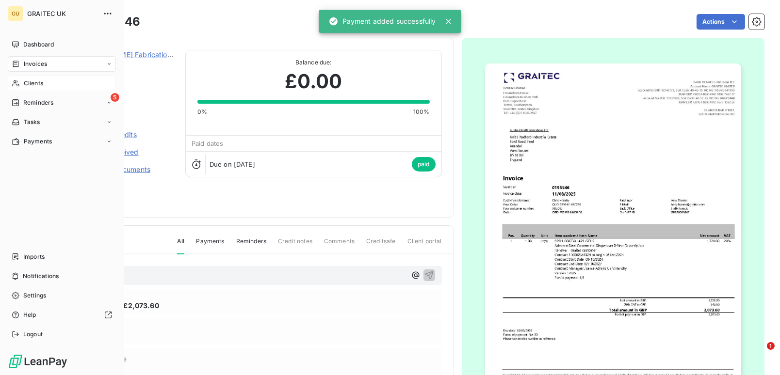
drag, startPoint x: 34, startPoint y: 82, endPoint x: 57, endPoint y: 86, distance: 23.5
click at [34, 82] on span "Clients" at bounding box center [33, 83] width 19 height 9
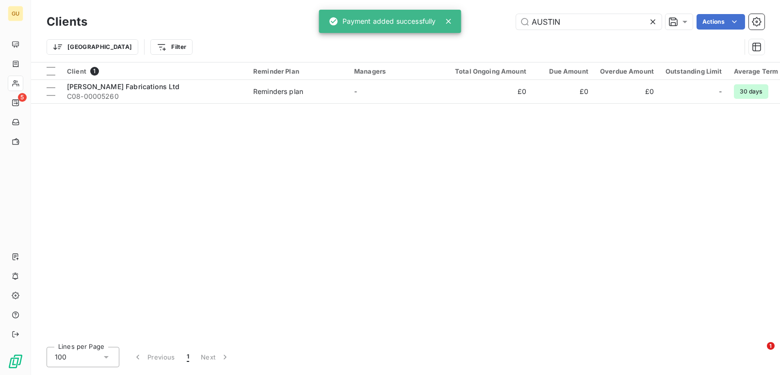
drag, startPoint x: 562, startPoint y: 20, endPoint x: 468, endPoint y: 20, distance: 93.6
click at [468, 20] on div "AUSTIN Actions" at bounding box center [431, 22] width 665 height 16
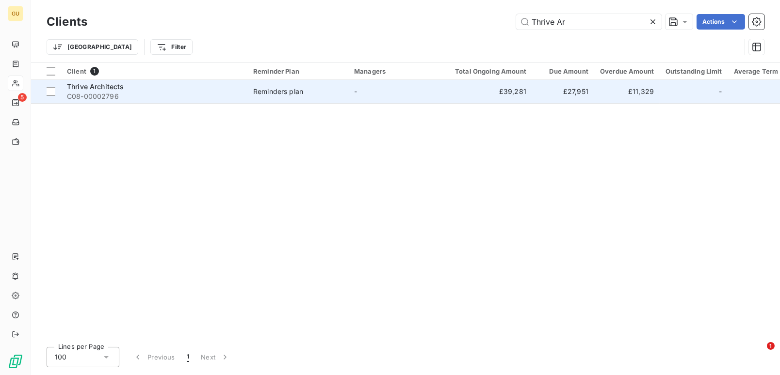
type input "Thrive Ar"
click at [76, 88] on span "Thrive Architects" at bounding box center [95, 86] width 57 height 8
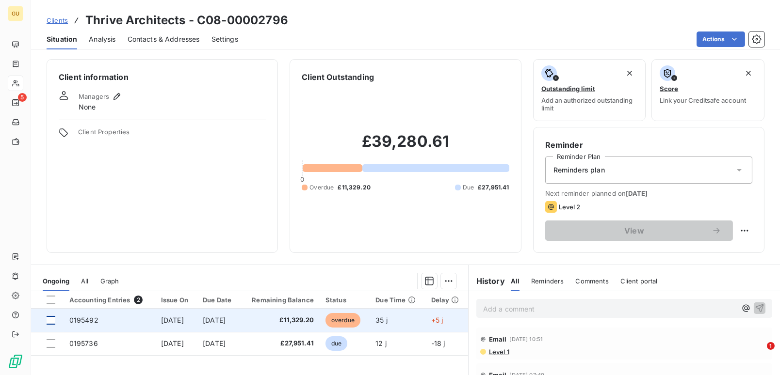
click at [54, 318] on div at bounding box center [51, 320] width 9 height 9
click at [85, 321] on span "0195492" at bounding box center [83, 320] width 29 height 8
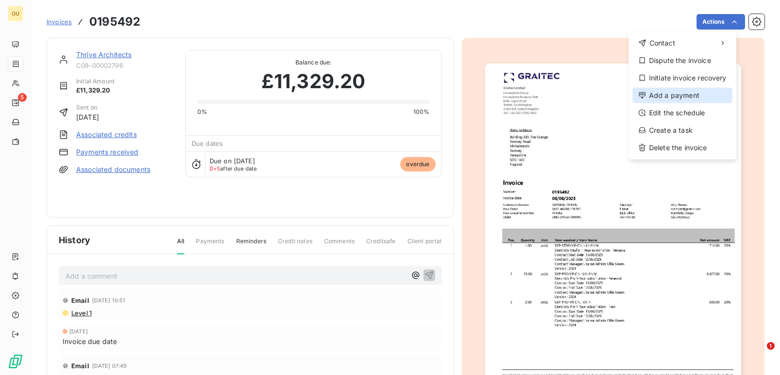
click at [679, 90] on div "Add a payment" at bounding box center [682, 96] width 100 height 16
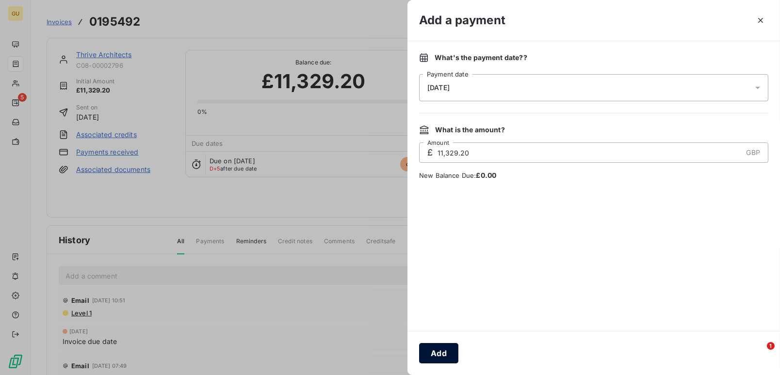
click at [445, 354] on button "Add" at bounding box center [438, 353] width 39 height 20
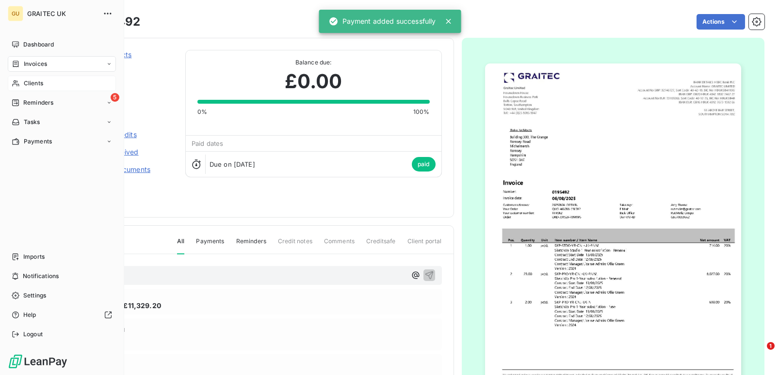
click at [34, 84] on span "Clients" at bounding box center [33, 83] width 19 height 9
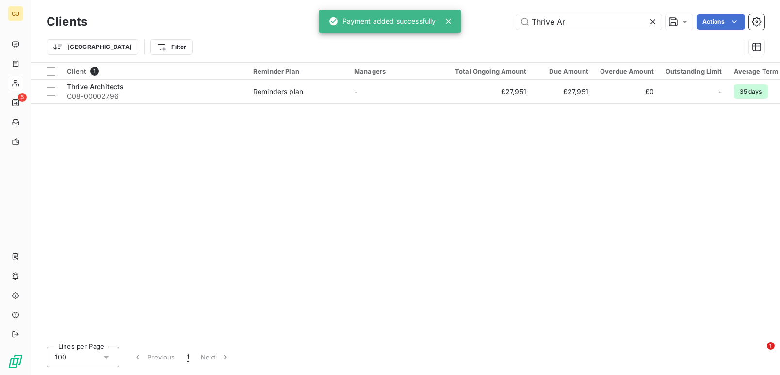
drag, startPoint x: 589, startPoint y: 23, endPoint x: 440, endPoint y: 16, distance: 149.1
click at [440, 16] on div "GU 5 Clients Thrive Ar Actions Trier Filter Client 1 Reminder Plan Managers Tot…" at bounding box center [390, 187] width 780 height 375
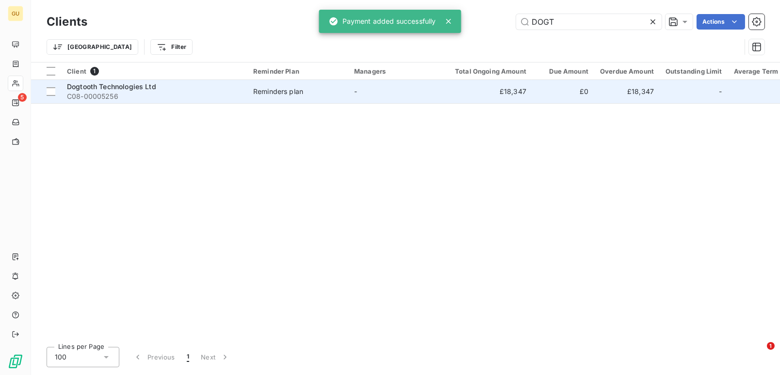
type input "DOGT"
click at [129, 88] on span "Dogtooth Technologies Ltd" at bounding box center [111, 86] width 89 height 8
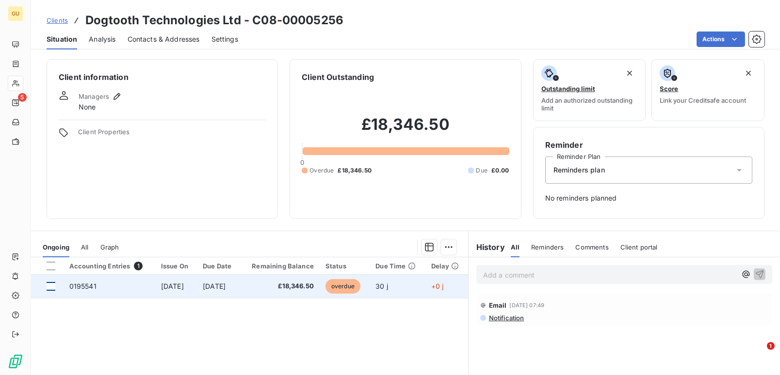
click at [51, 285] on div at bounding box center [51, 286] width 9 height 9
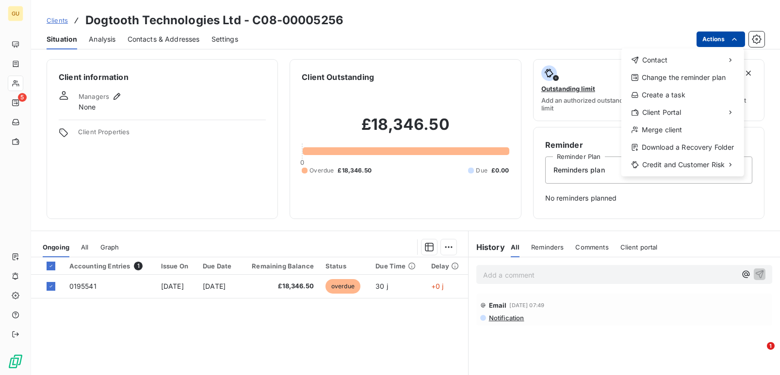
click at [712, 38] on html "GU 5 Clients Dogtooth Technologies Ltd - C08-00005256 Situation Analysis Contac…" at bounding box center [390, 187] width 780 height 375
click at [75, 289] on html "GU 5 Clients Dogtooth Technologies Ltd - C08-00005256 Situation Analysis Contac…" at bounding box center [390, 187] width 780 height 375
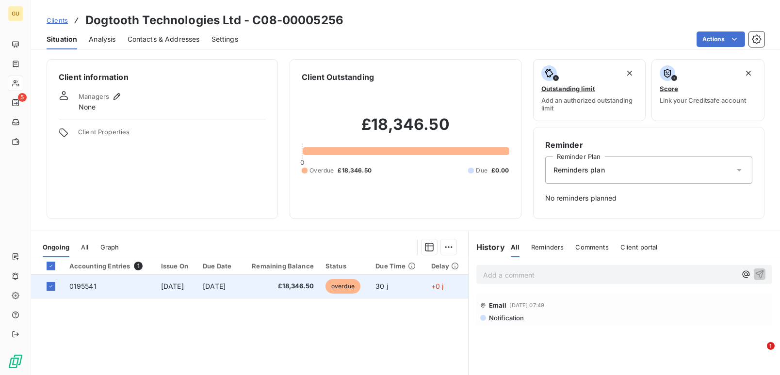
click at [75, 288] on span "0195541" at bounding box center [82, 286] width 27 height 8
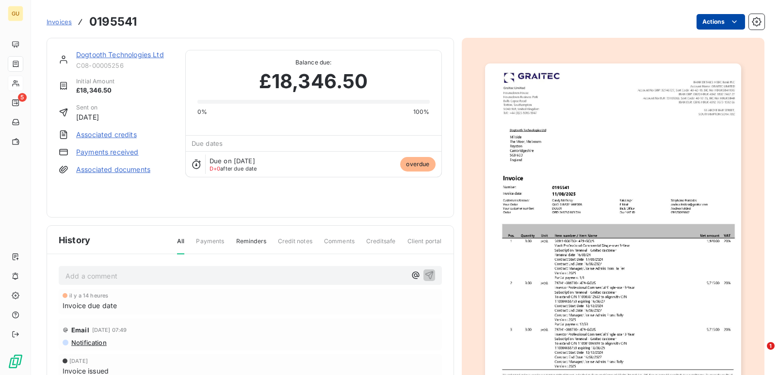
click at [692, 23] on html "GU 5 Invoices 0195541 Actions Dogtooth Technologies Ltd C08-00005256 Initial Am…" at bounding box center [390, 187] width 780 height 375
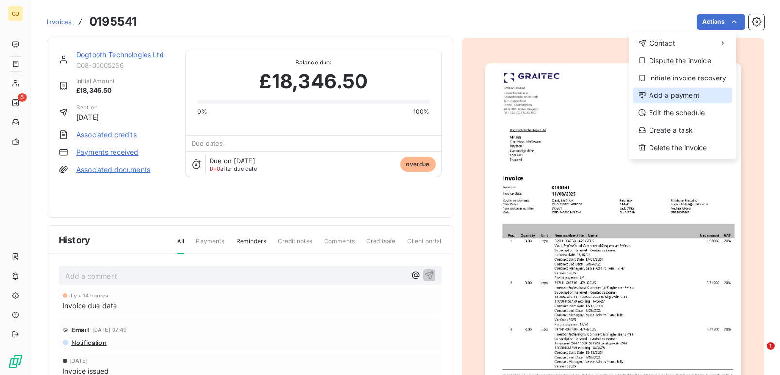
click at [666, 95] on div "Add a payment" at bounding box center [682, 96] width 100 height 16
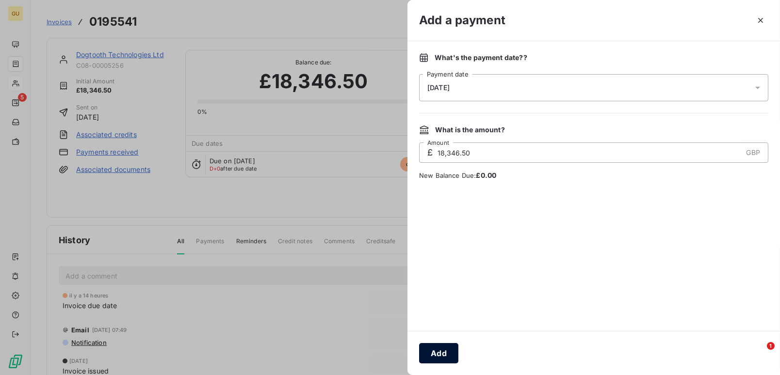
click at [445, 356] on button "Add" at bounding box center [438, 353] width 39 height 20
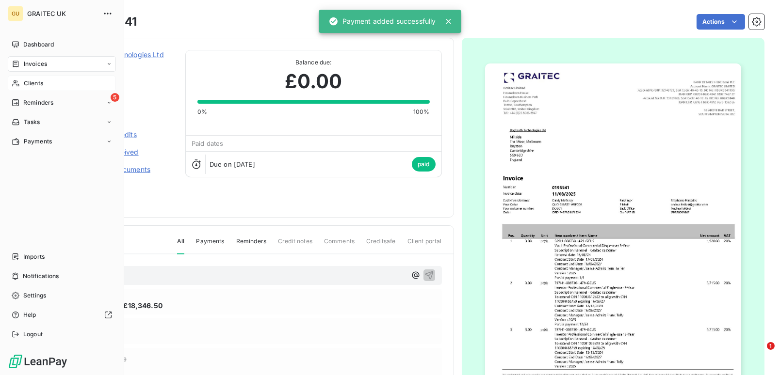
click at [41, 80] on span "Clients" at bounding box center [33, 83] width 19 height 9
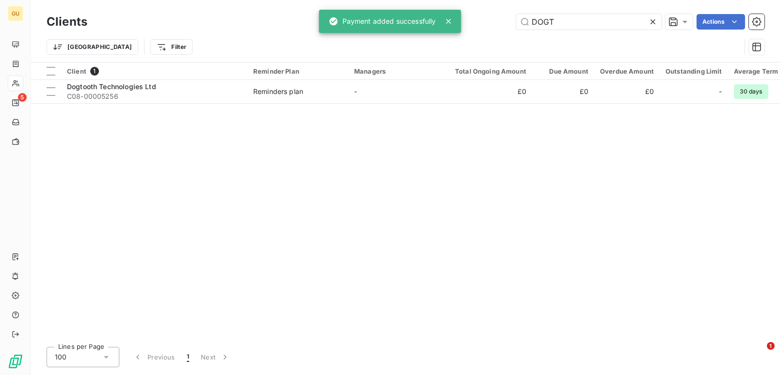
drag, startPoint x: 567, startPoint y: 27, endPoint x: 506, endPoint y: 13, distance: 62.7
click at [488, 10] on div "Clients DOGT Actions Trier Filter" at bounding box center [405, 31] width 749 height 62
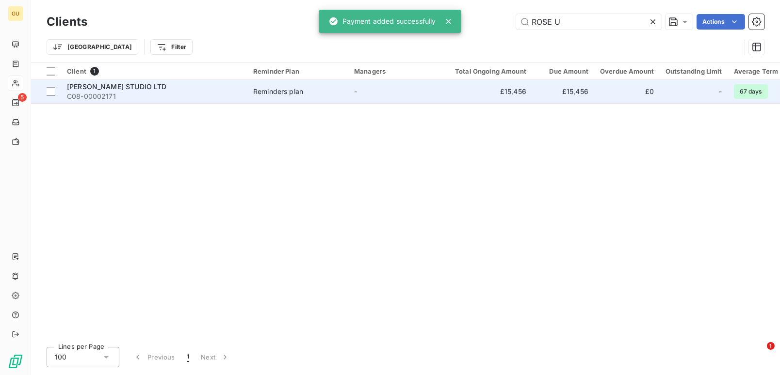
type input "ROSE U"
click at [107, 84] on span "ROSE UNIACKE STUDIO LTD" at bounding box center [117, 86] width 100 height 8
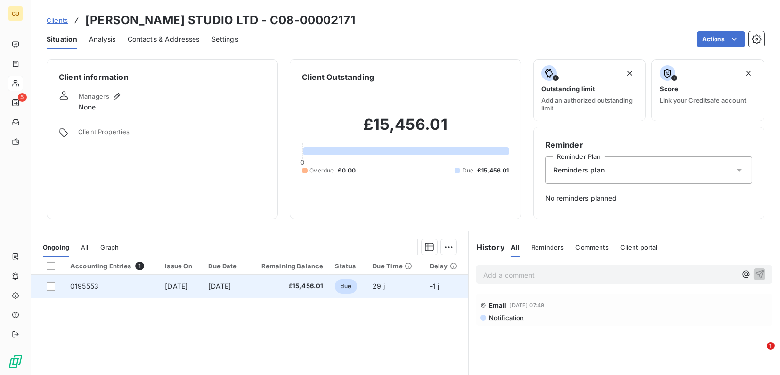
click at [89, 284] on span "0195553" at bounding box center [84, 286] width 28 height 8
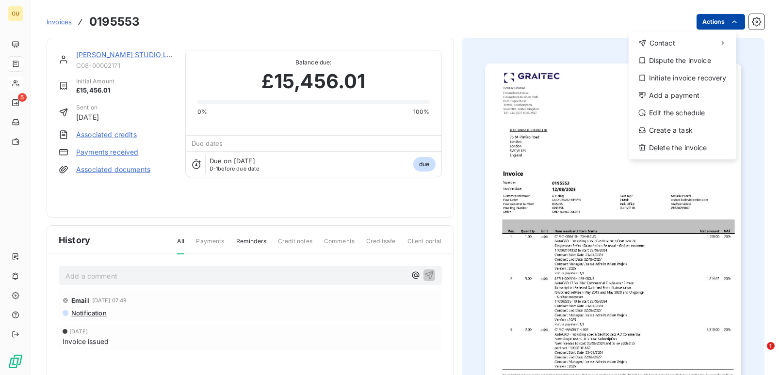
click at [720, 21] on html "GU 5 Invoices 0195553 Actions Contact Dispute the invoice Initiate invoice reco…" at bounding box center [390, 187] width 780 height 375
click at [668, 97] on div "Add a payment" at bounding box center [682, 96] width 100 height 16
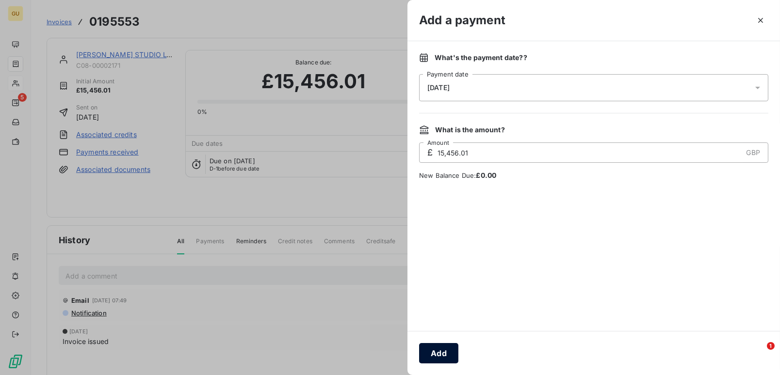
click at [437, 351] on button "Add" at bounding box center [438, 353] width 39 height 20
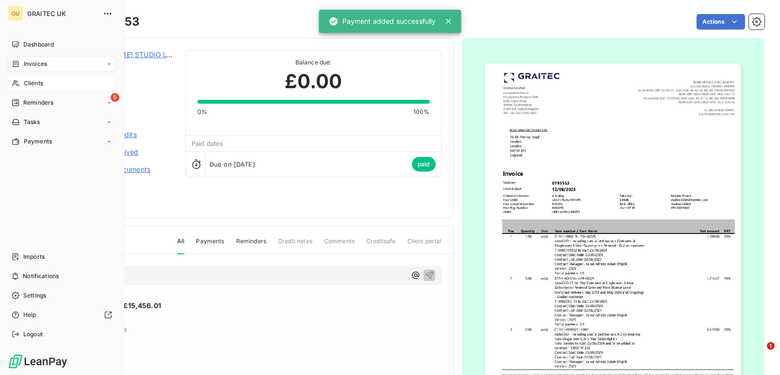
click at [34, 82] on span "Clients" at bounding box center [33, 83] width 19 height 9
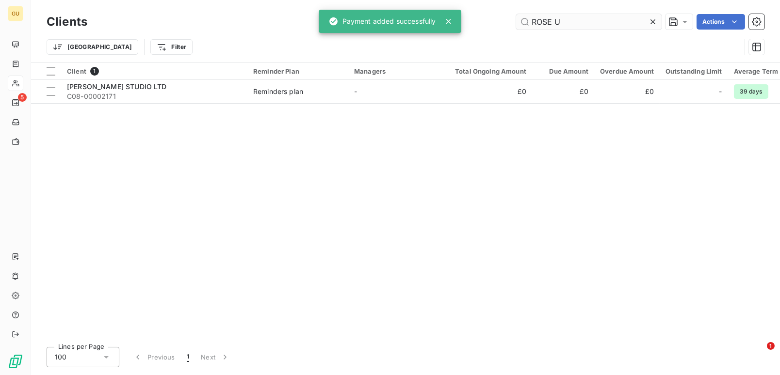
drag, startPoint x: 570, startPoint y: 12, endPoint x: 558, endPoint y: 15, distance: 12.9
click at [558, 15] on div "Clients ROSE U Actions" at bounding box center [406, 22] width 718 height 20
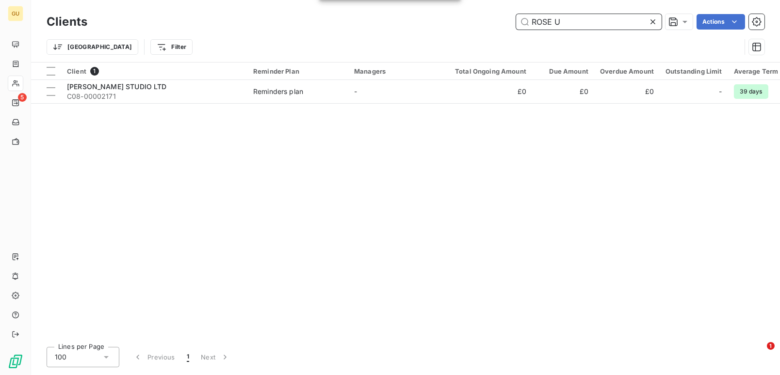
drag, startPoint x: 570, startPoint y: 20, endPoint x: 503, endPoint y: 20, distance: 66.9
click at [503, 20] on div "ROSE U Actions" at bounding box center [431, 22] width 665 height 16
paste input "ILMAC SC"
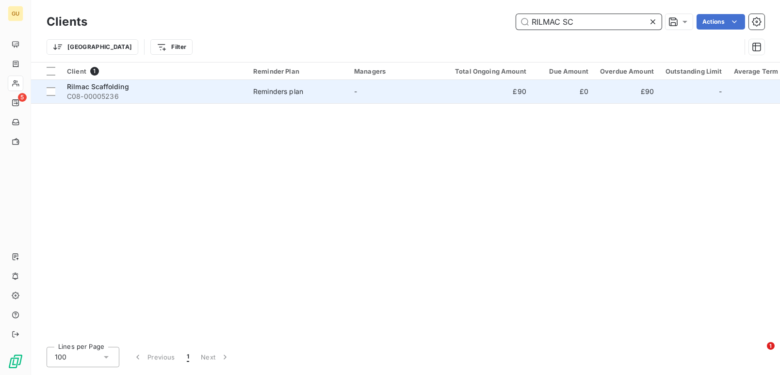
type input "RILMAC SC"
click at [117, 84] on span "Rilmac Scaffolding" at bounding box center [98, 86] width 62 height 8
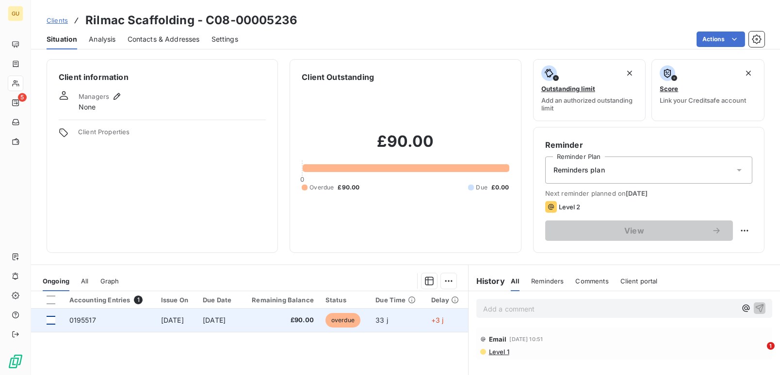
click at [53, 318] on div at bounding box center [51, 320] width 9 height 9
click at [79, 320] on span "0195517" at bounding box center [82, 320] width 27 height 8
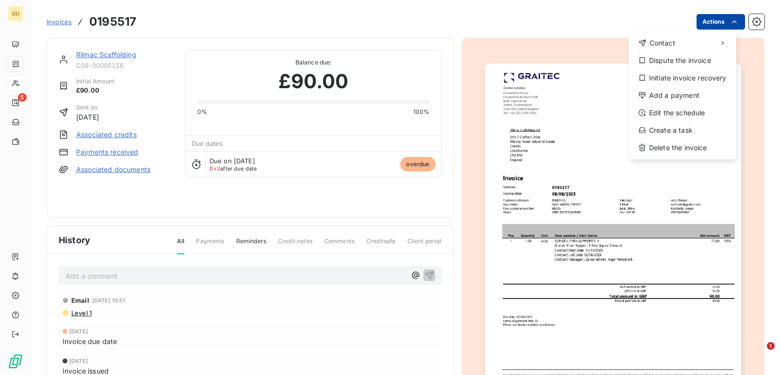
click at [696, 23] on html "GU 5 Invoices 0195517 Actions Contact Dispute the invoice Initiate invoice reco…" at bounding box center [390, 187] width 780 height 375
click at [655, 96] on div "Add a payment" at bounding box center [682, 96] width 100 height 16
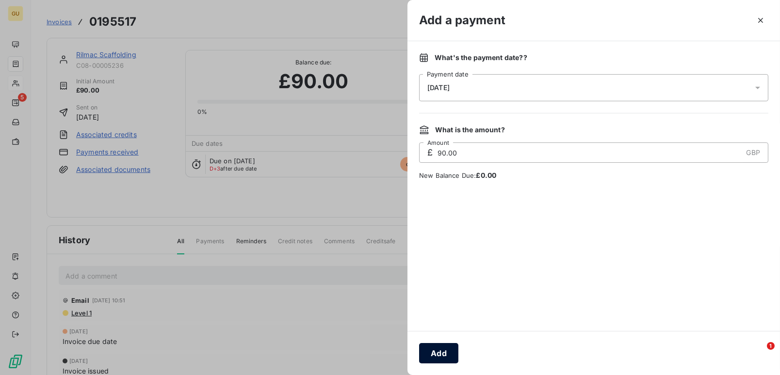
click at [430, 361] on button "Add" at bounding box center [438, 353] width 39 height 20
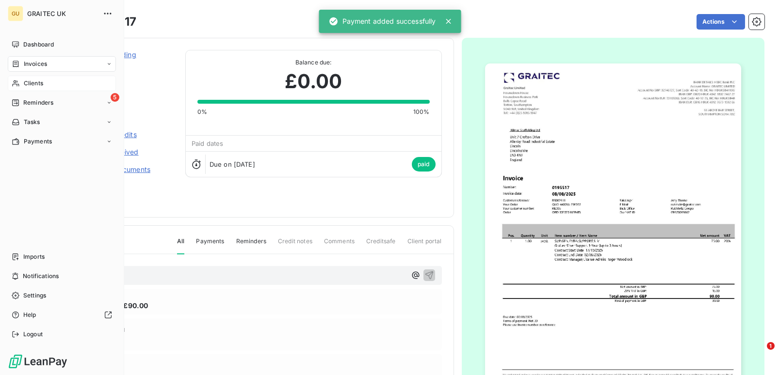
click at [24, 77] on div "Clients" at bounding box center [62, 84] width 108 height 16
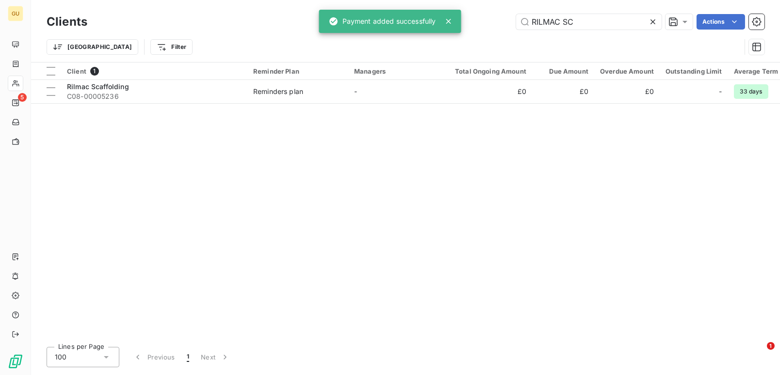
drag, startPoint x: 584, startPoint y: 29, endPoint x: 455, endPoint y: 15, distance: 130.3
click at [455, 15] on div "GU 5 Clients RILMAC SC Actions Trier Filter Client 1 Reminder Plan Managers Tot…" at bounding box center [390, 187] width 780 height 375
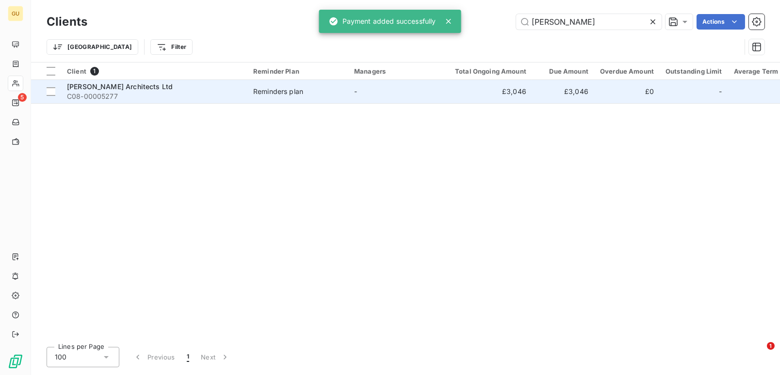
type input "HORSLEY"
click at [105, 87] on span "Horsley Huber Architects Ltd" at bounding box center [120, 86] width 106 height 8
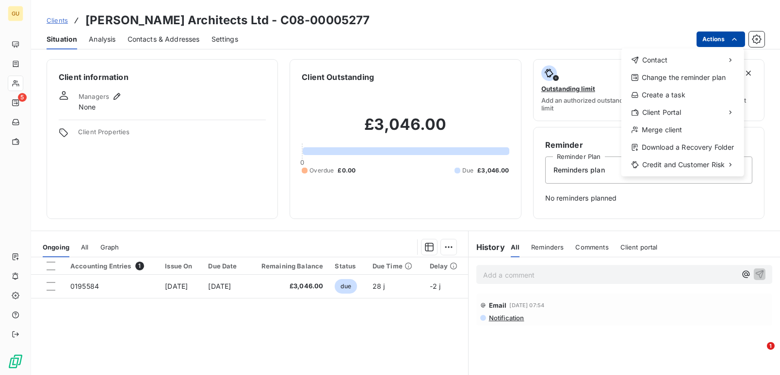
click at [698, 41] on html "GU 5 Clients Horsley Huber Architects Ltd - C08-00005277 Situation Analysis Con…" at bounding box center [390, 187] width 780 height 375
click at [86, 284] on html "GU 5 Clients Horsley Huber Architects Ltd - C08-00005277 Situation Analysis Con…" at bounding box center [390, 187] width 780 height 375
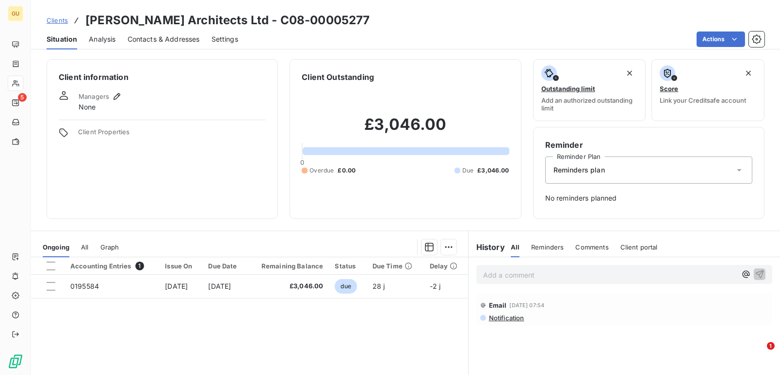
click at [86, 284] on span "0195584" at bounding box center [84, 286] width 29 height 8
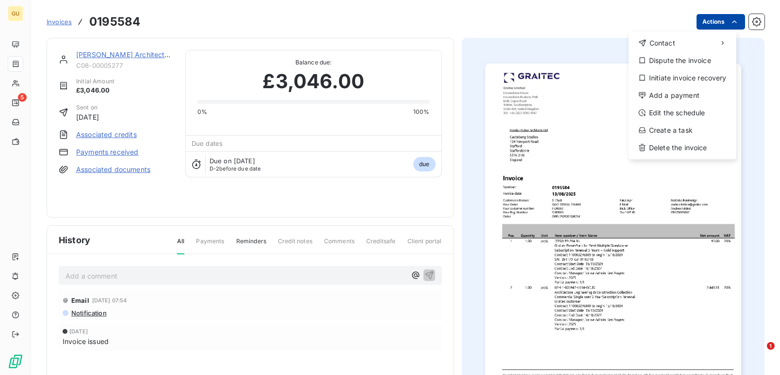
click at [705, 16] on html "GU 5 Invoices 0195584 Actions Contact Dispute the invoice Initiate invoice reco…" at bounding box center [390, 187] width 780 height 375
click at [659, 94] on div "Add a payment" at bounding box center [682, 96] width 100 height 16
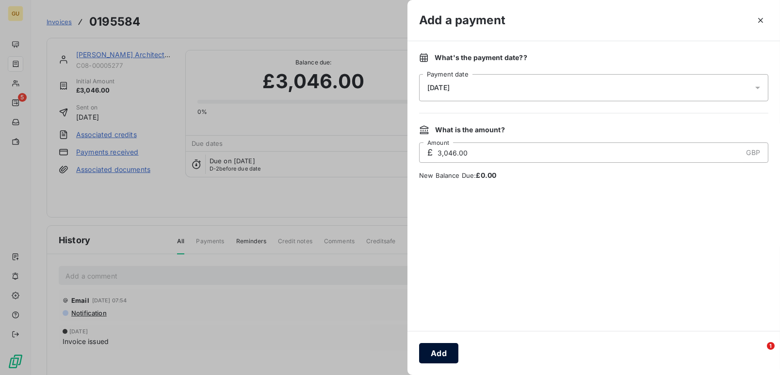
click at [437, 347] on button "Add" at bounding box center [438, 353] width 39 height 20
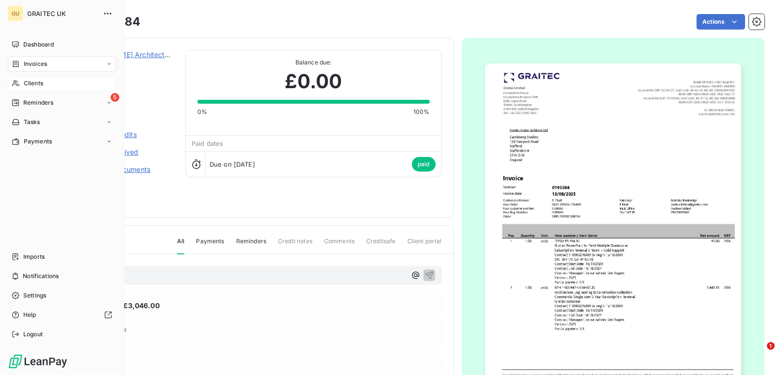
click at [41, 84] on span "Clients" at bounding box center [33, 83] width 19 height 9
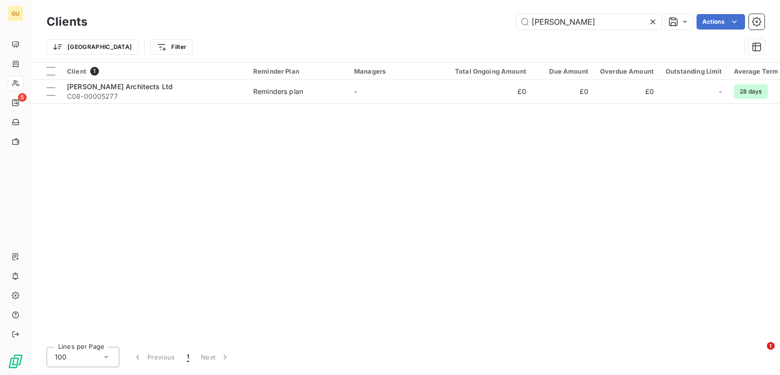
drag, startPoint x: 573, startPoint y: 21, endPoint x: 478, endPoint y: 12, distance: 95.0
click at [478, 12] on div "Clients HORSLEY Actions" at bounding box center [406, 22] width 718 height 20
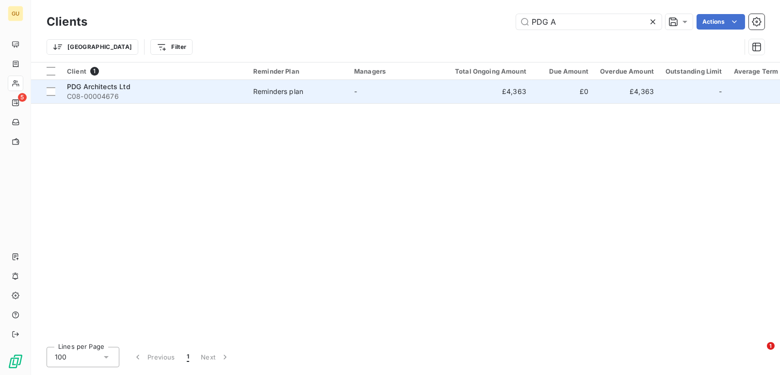
type input "PDG A"
click at [105, 87] on span "PDG Architects Ltd" at bounding box center [99, 86] width 64 height 8
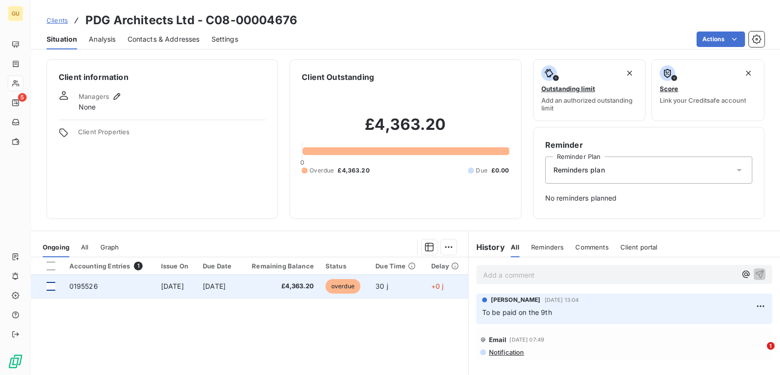
click at [48, 286] on div at bounding box center [51, 286] width 9 height 9
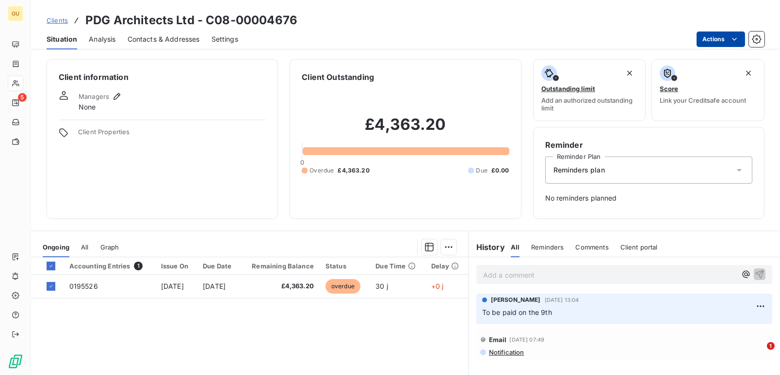
click at [710, 40] on html "GU 5 Clients PDG Architects Ltd - C08-00004676 Situation Analysis Contacts & Ad…" at bounding box center [390, 187] width 780 height 375
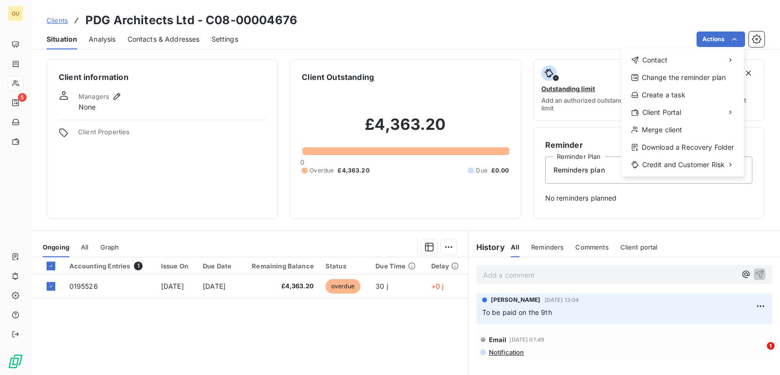
click at [79, 284] on html "GU 5 Clients PDG Architects Ltd - C08-00004676 Situation Analysis Contacts & Ad…" at bounding box center [390, 187] width 780 height 375
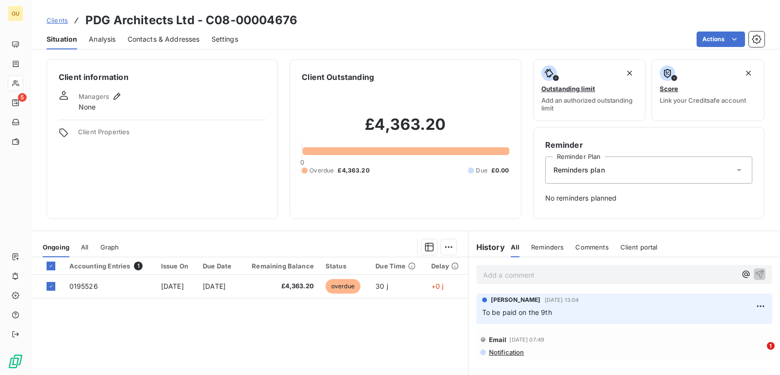
click at [79, 284] on span "0195526" at bounding box center [83, 286] width 29 height 8
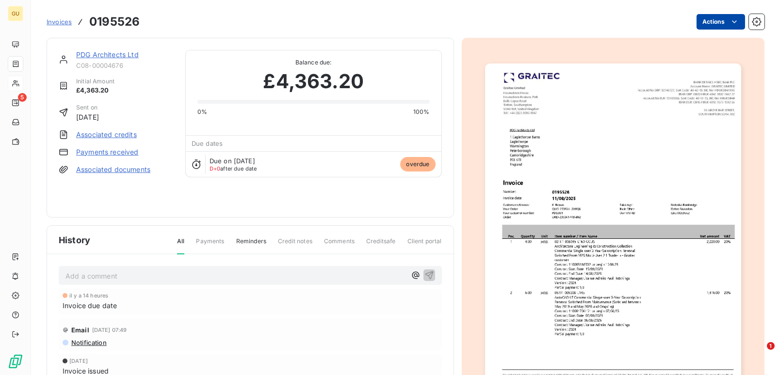
click at [706, 20] on html "GU 5 Invoices 0195526 Actions PDG Architects Ltd C08-00004676 Initial Amount £4…" at bounding box center [390, 187] width 780 height 375
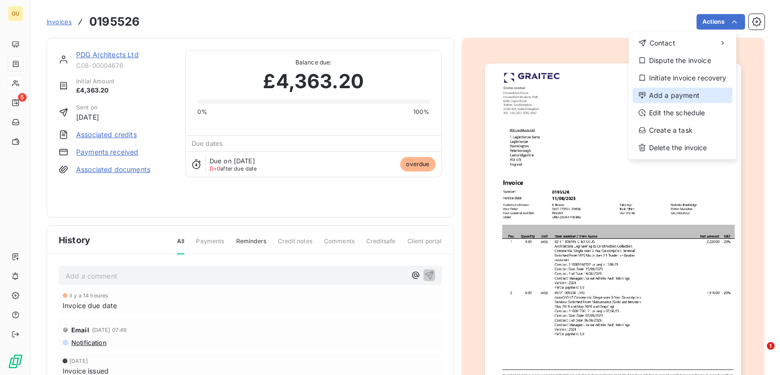
click at [667, 94] on div "Add a payment" at bounding box center [682, 96] width 100 height 16
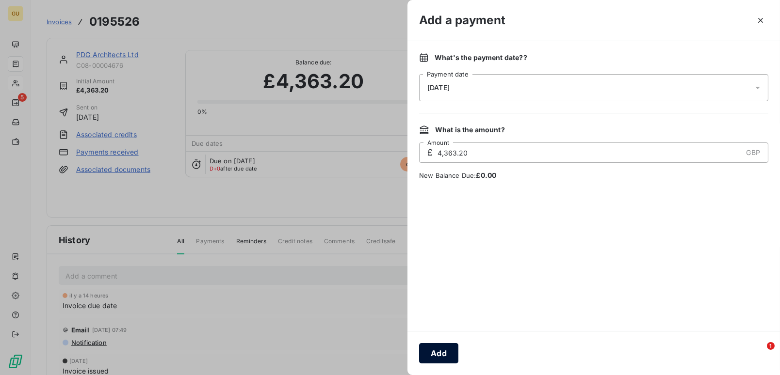
click at [435, 350] on button "Add" at bounding box center [438, 353] width 39 height 20
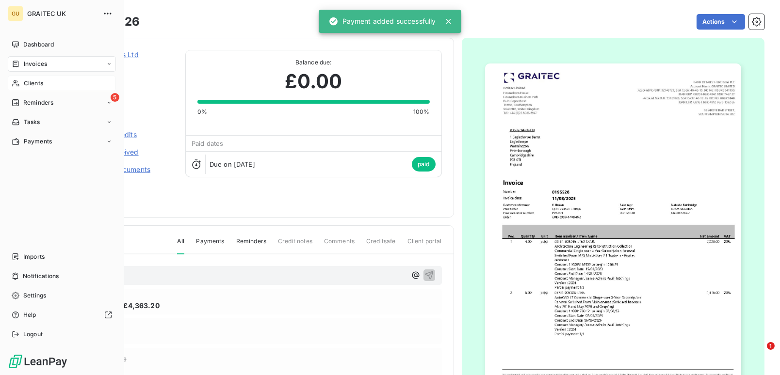
click at [38, 82] on span "Clients" at bounding box center [33, 83] width 19 height 9
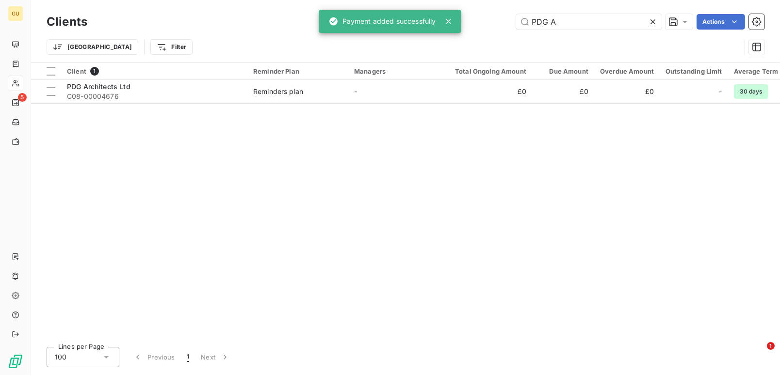
drag, startPoint x: 550, startPoint y: 23, endPoint x: 482, endPoint y: 22, distance: 68.9
click at [482, 22] on div "PDG A Actions" at bounding box center [431, 22] width 665 height 16
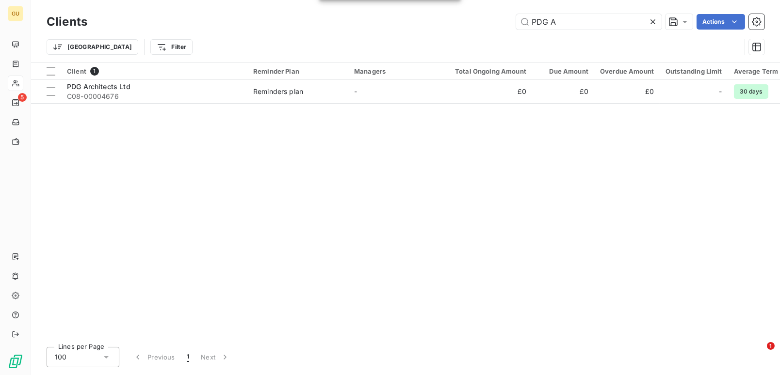
drag, startPoint x: 579, startPoint y: 22, endPoint x: 472, endPoint y: 17, distance: 106.8
click at [472, 17] on div "PDG A Actions" at bounding box center [431, 22] width 665 height 16
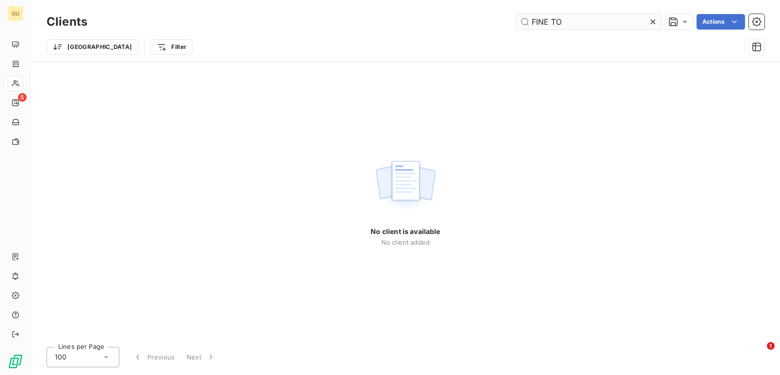
click at [586, 14] on input "FINE TO" at bounding box center [588, 22] width 145 height 16
click at [582, 18] on input "FINE TO" at bounding box center [588, 22] width 145 height 16
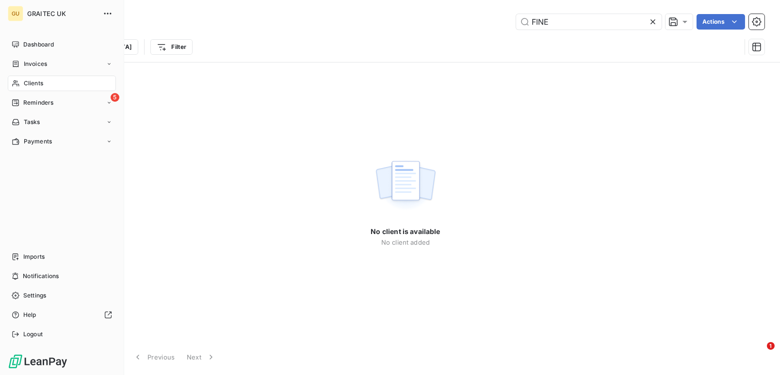
click at [48, 79] on div "Clients" at bounding box center [62, 84] width 108 height 16
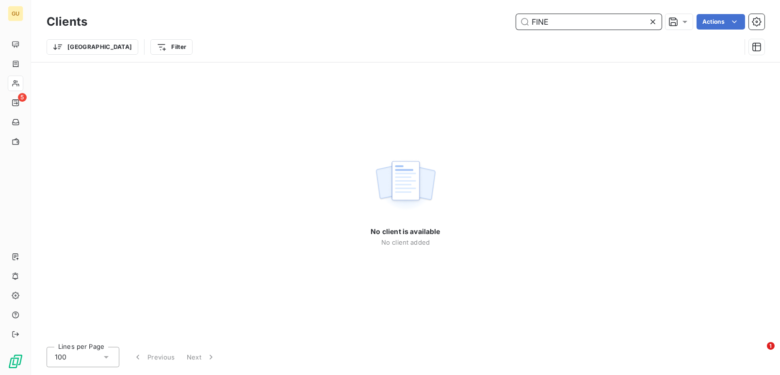
click at [570, 24] on input "FINE" at bounding box center [588, 22] width 145 height 16
click at [583, 16] on input "FINE" at bounding box center [588, 22] width 145 height 16
drag, startPoint x: 549, startPoint y: 18, endPoint x: 484, endPoint y: 18, distance: 65.0
click at [484, 18] on div "FINE Actions" at bounding box center [431, 22] width 665 height 16
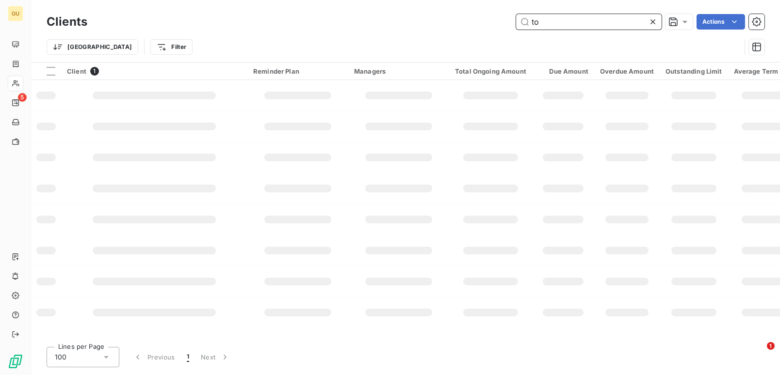
type input "t"
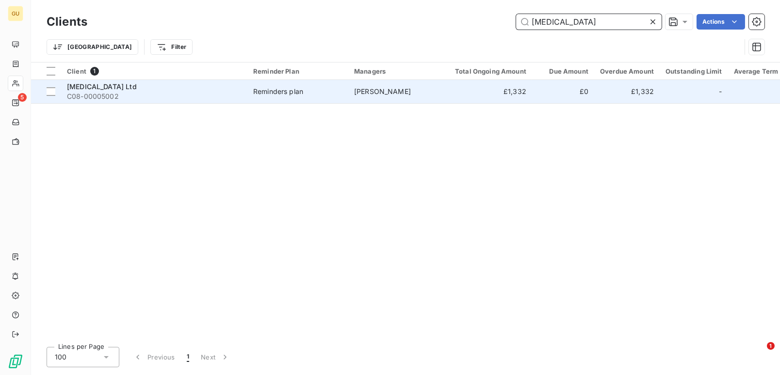
type input "pce"
click at [97, 88] on div "PCE Ltd" at bounding box center [154, 87] width 175 height 10
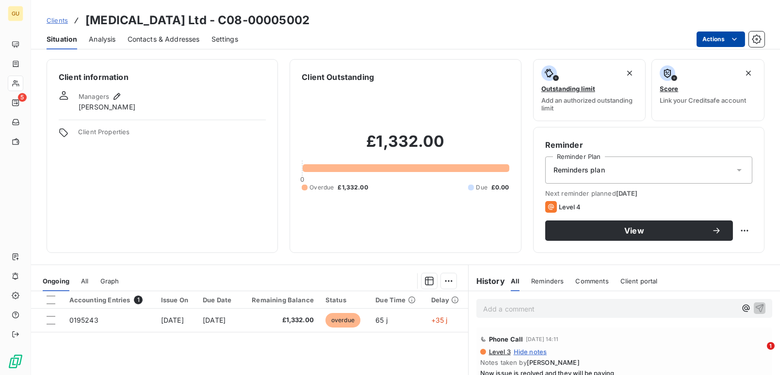
click at [725, 39] on html "GU 5 Clients PCE Ltd - C08-00005002 Situation Analysis Contacts & Addresses Set…" at bounding box center [390, 187] width 780 height 375
click at [82, 319] on html "GU 5 Clients PCE Ltd - C08-00005002 Situation Analysis Contacts & Addresses Set…" at bounding box center [390, 187] width 780 height 375
click at [82, 319] on span "0195243" at bounding box center [83, 320] width 29 height 8
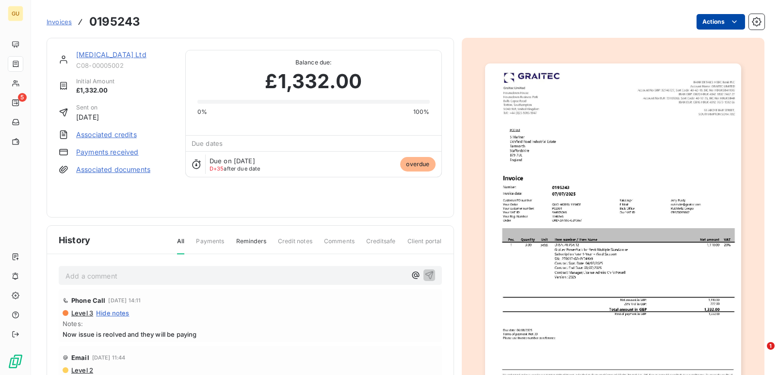
click at [692, 24] on html "GU 5 Invoices 0195243 Actions PCE Ltd C08-00005002 Initial Amount £1,332.00 Sen…" at bounding box center [390, 187] width 780 height 375
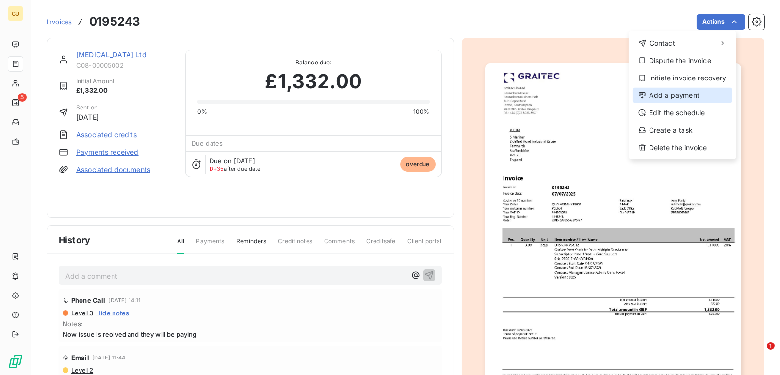
click at [656, 92] on div "Add a payment" at bounding box center [682, 96] width 100 height 16
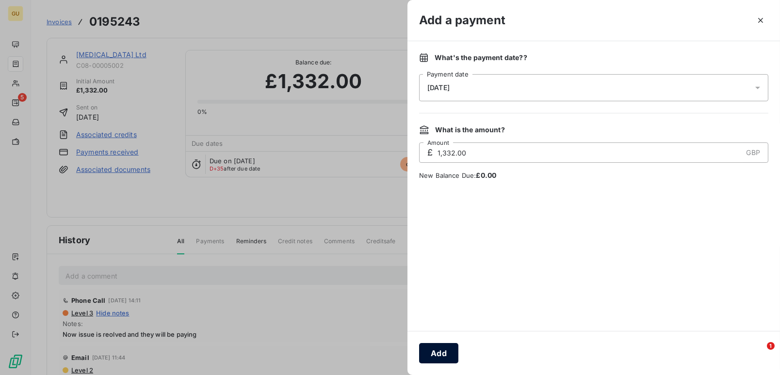
click at [435, 355] on button "Add" at bounding box center [438, 353] width 39 height 20
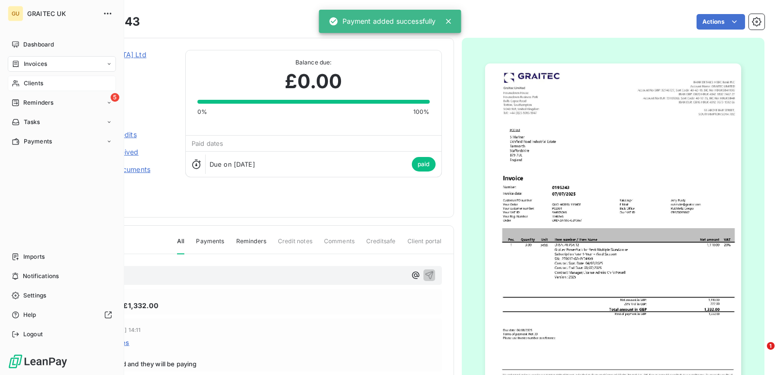
click at [35, 82] on span "Clients" at bounding box center [33, 83] width 19 height 9
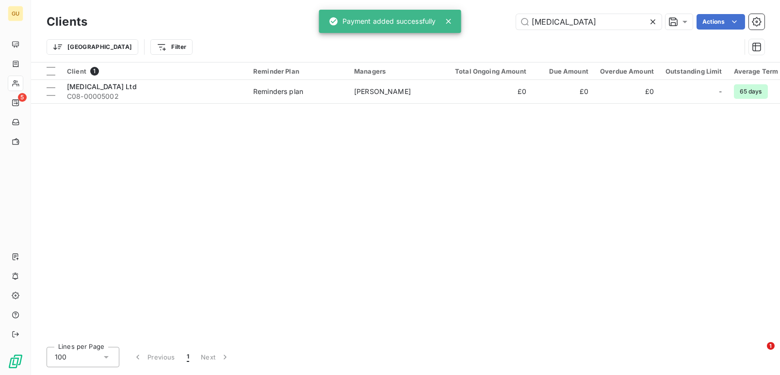
drag, startPoint x: 571, startPoint y: 22, endPoint x: 466, endPoint y: 13, distance: 105.6
click at [466, 13] on div "Clients pce Actions" at bounding box center [406, 22] width 718 height 20
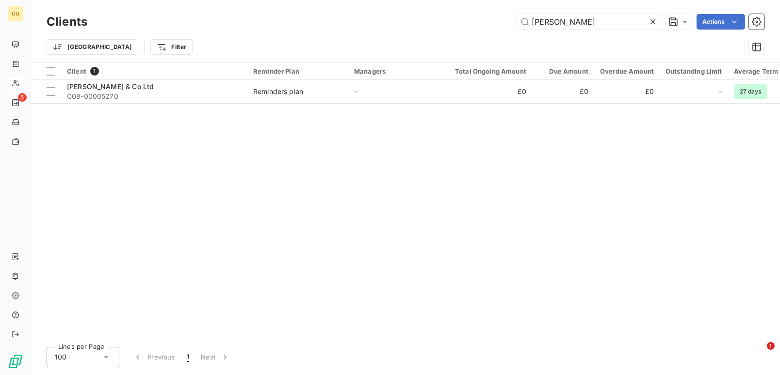
type input "[PERSON_NAME]"
